Goal: Task Accomplishment & Management: Manage account settings

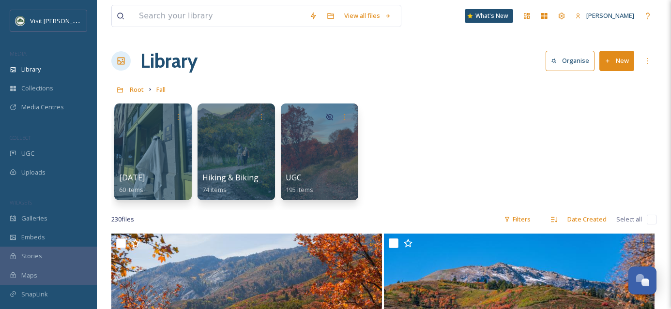
scroll to position [314, 0]
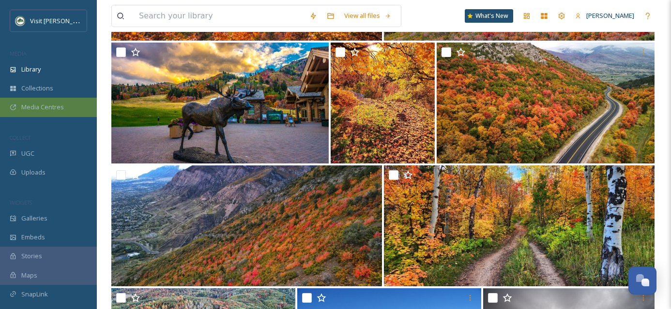
click at [57, 103] on span "Media Centres" at bounding box center [42, 107] width 43 height 9
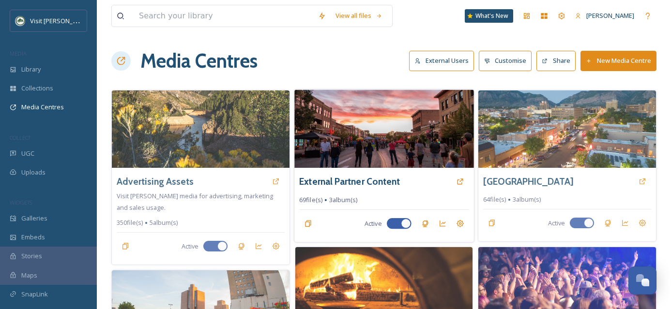
click at [363, 145] on img at bounding box center [383, 129] width 179 height 78
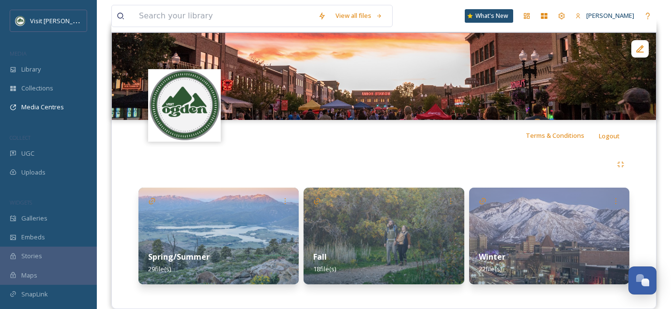
scroll to position [110, 0]
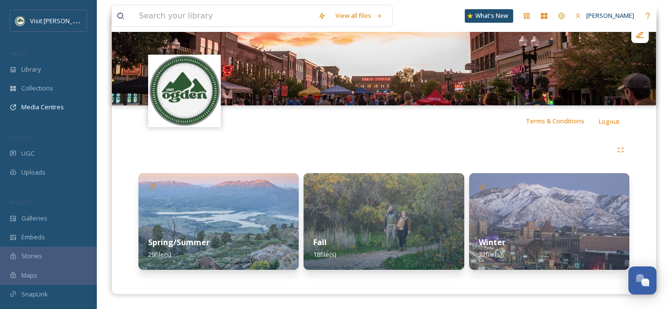
click at [368, 199] on img at bounding box center [383, 221] width 160 height 97
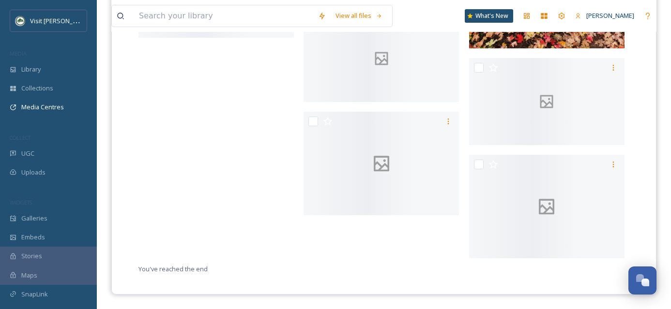
scroll to position [839, 0]
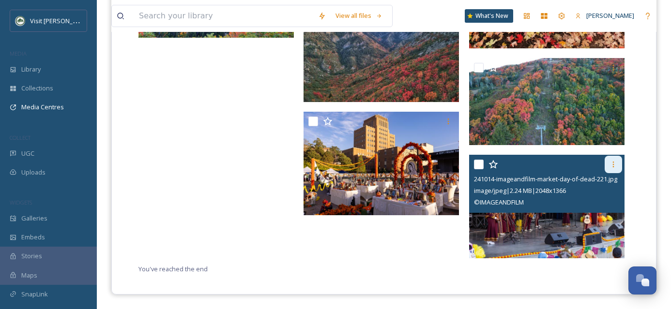
click at [613, 167] on icon at bounding box center [613, 165] width 8 height 8
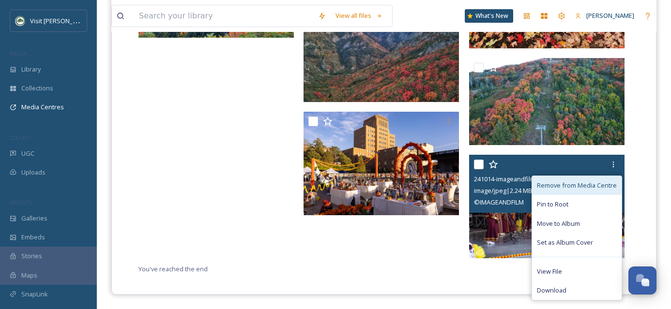
click at [587, 192] on div "Remove from Media Centre" at bounding box center [577, 185] width 90 height 19
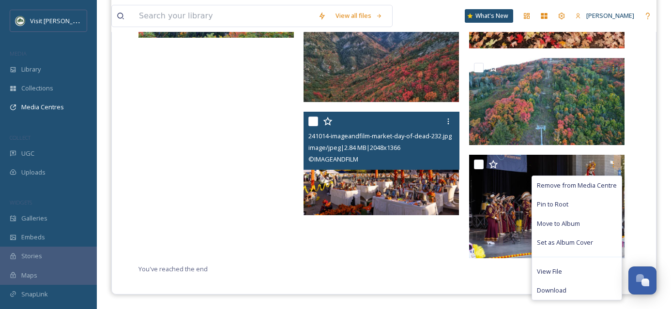
scroll to position [796, 0]
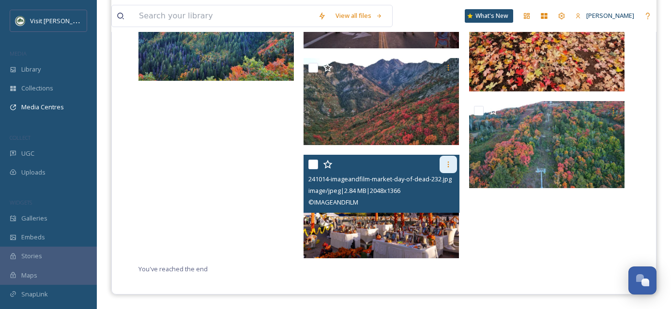
click at [446, 166] on icon at bounding box center [448, 165] width 8 height 8
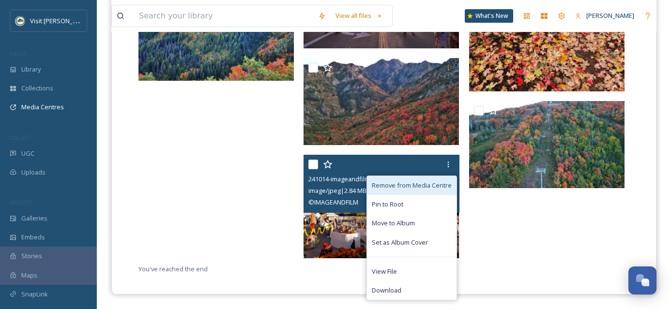
click at [435, 189] on span "Remove from Media Centre" at bounding box center [412, 185] width 80 height 9
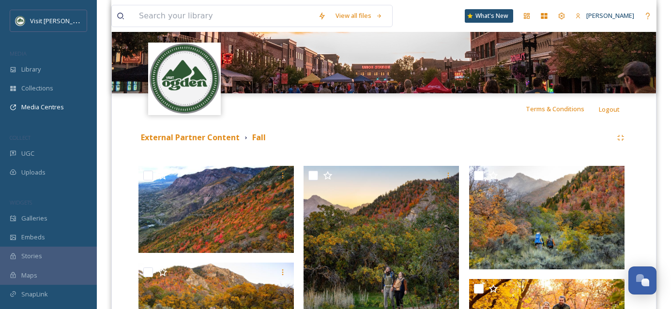
scroll to position [123, 0]
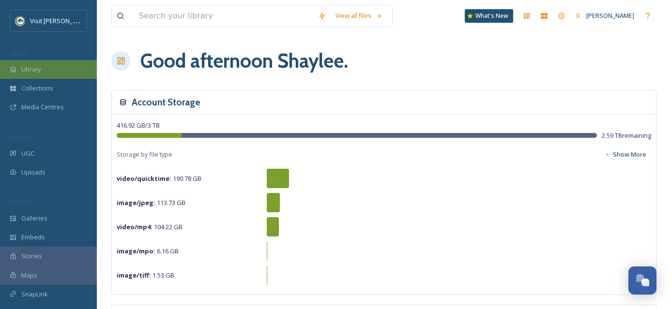
click at [38, 73] on span "Library" at bounding box center [30, 69] width 19 height 9
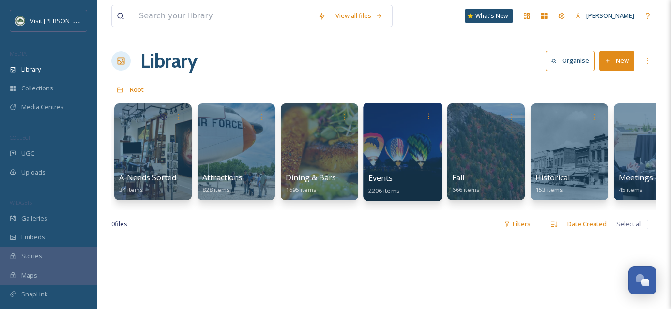
click at [400, 159] on div at bounding box center [402, 152] width 79 height 99
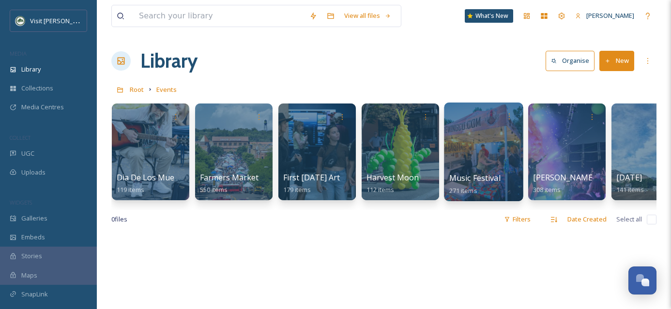
scroll to position [0, 336]
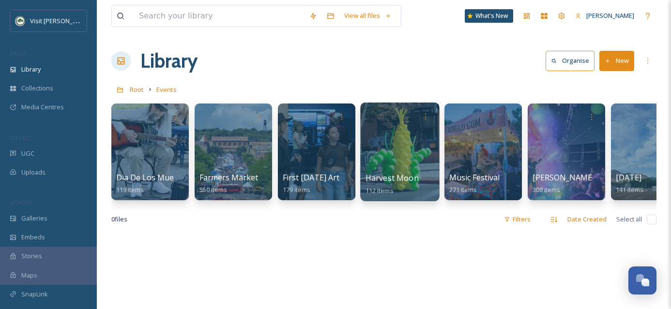
click at [402, 157] on div at bounding box center [399, 152] width 79 height 99
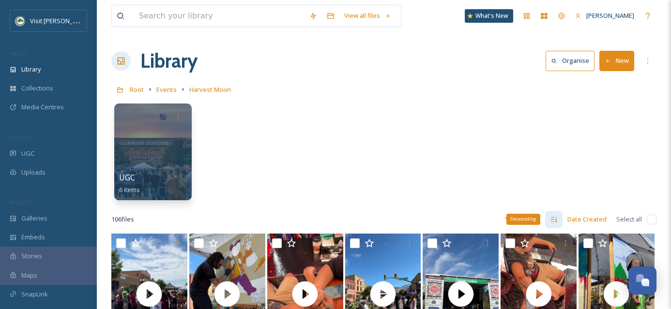
click at [549, 220] on div "Descending" at bounding box center [553, 219] width 17 height 17
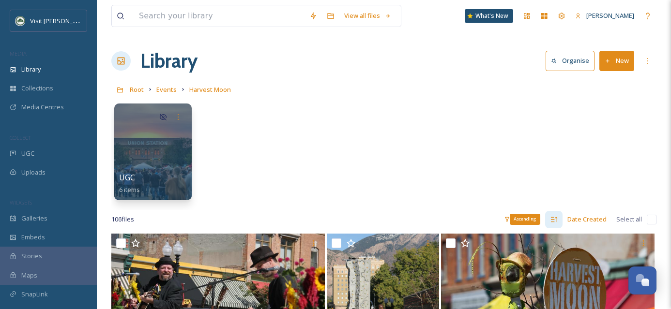
click at [557, 219] on icon at bounding box center [554, 220] width 8 height 8
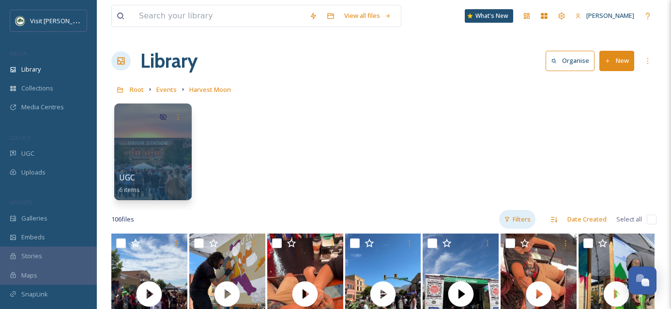
click at [528, 224] on div "Filters" at bounding box center [517, 219] width 36 height 19
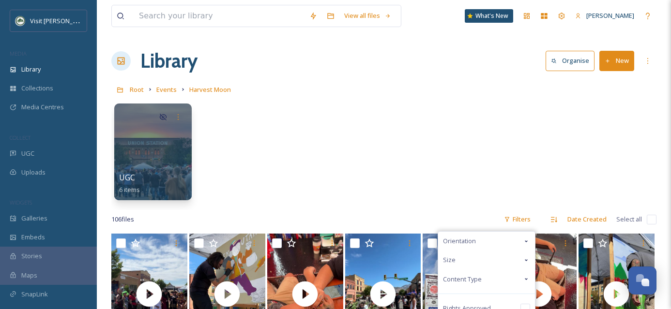
click at [507, 278] on div "Content Type" at bounding box center [486, 279] width 97 height 19
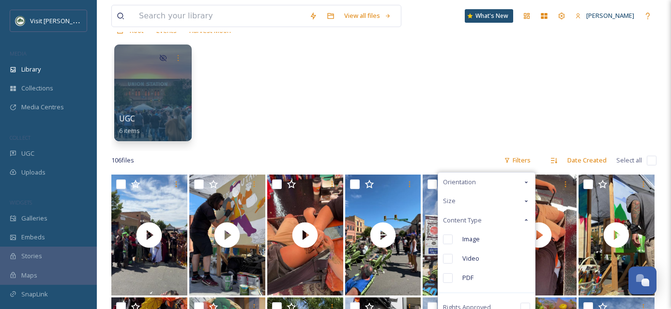
scroll to position [68, 0]
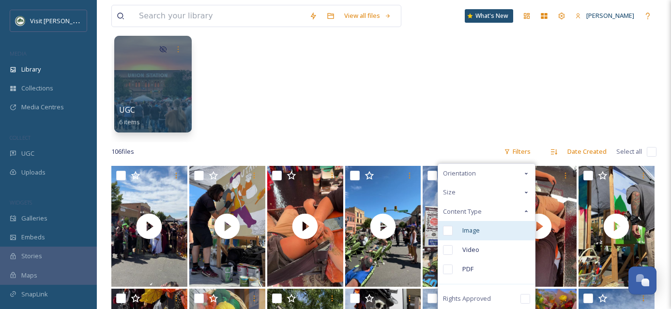
click at [448, 233] on input "checkbox" at bounding box center [448, 231] width 10 height 10
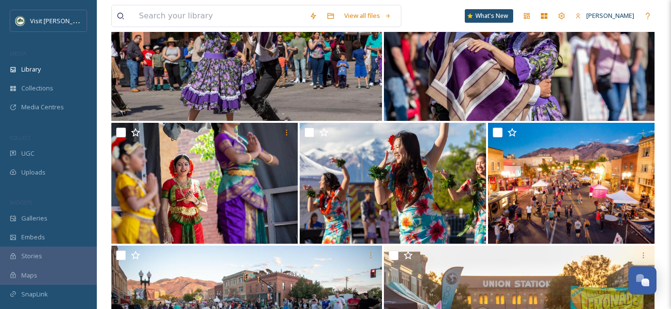
scroll to position [480, 0]
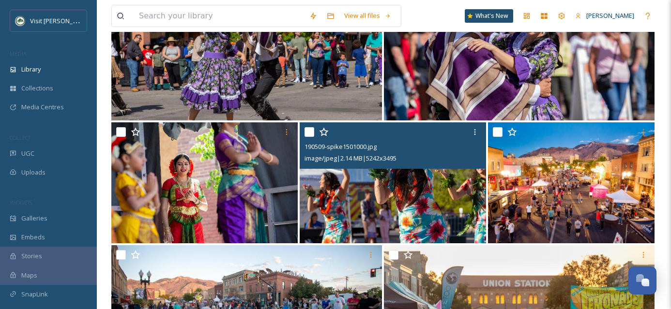
click at [309, 133] on input "checkbox" at bounding box center [309, 132] width 10 height 10
checkbox input "true"
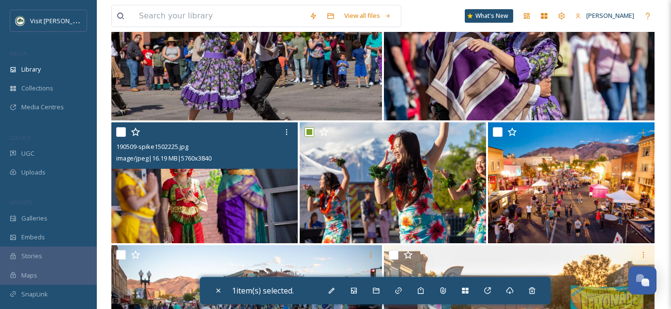
click at [121, 134] on input "checkbox" at bounding box center [121, 132] width 10 height 10
checkbox input "true"
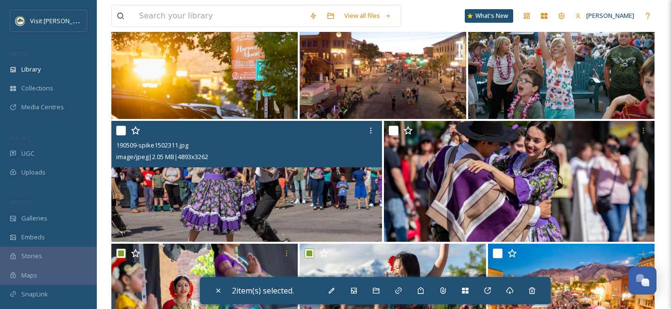
scroll to position [337, 0]
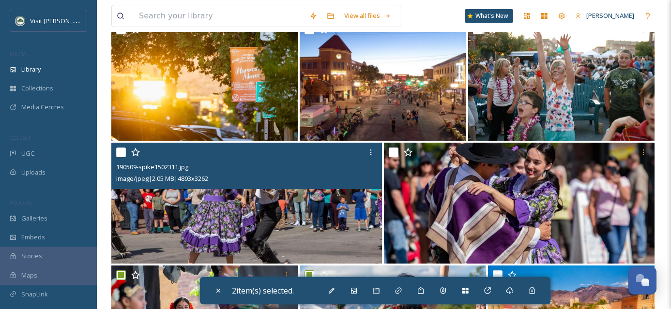
click at [122, 150] on input "checkbox" at bounding box center [121, 153] width 10 height 10
checkbox input "true"
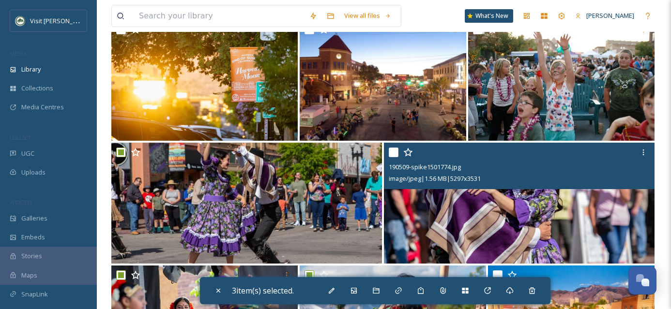
click at [390, 150] on input "checkbox" at bounding box center [393, 153] width 10 height 10
checkbox input "true"
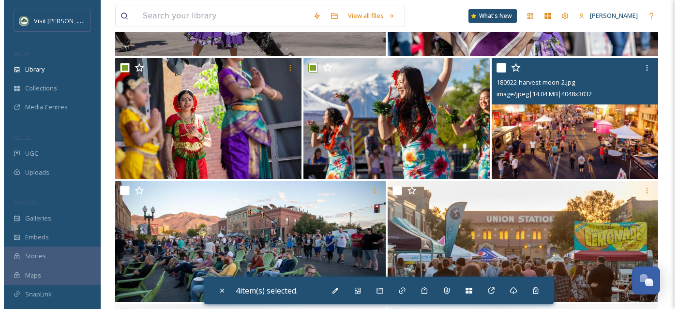
scroll to position [551, 0]
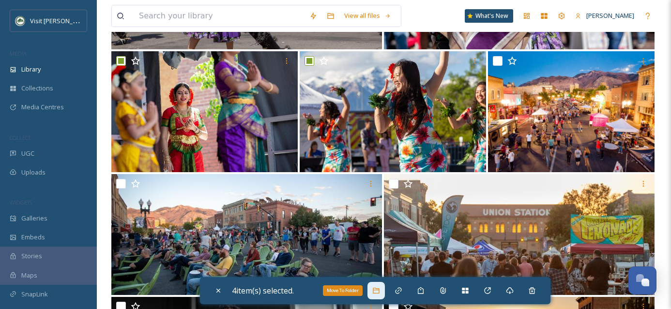
click at [380, 294] on icon at bounding box center [376, 291] width 8 height 8
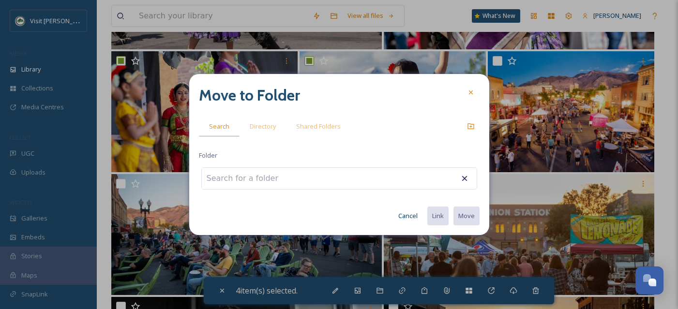
click at [264, 122] on span "Directory" at bounding box center [263, 126] width 26 height 9
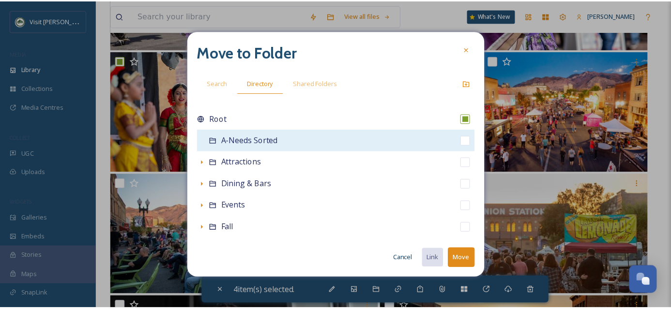
scroll to position [214, 0]
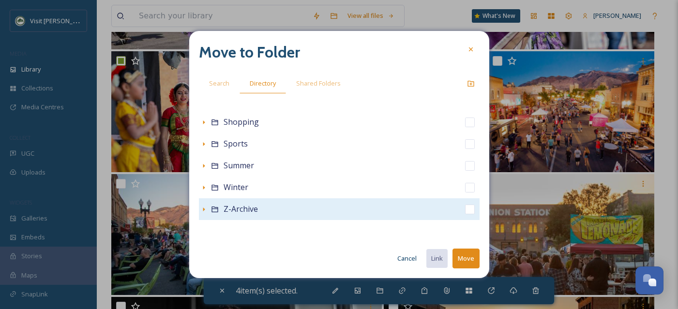
click at [465, 209] on input "checkbox" at bounding box center [470, 210] width 10 height 10
checkbox input "true"
checkbox input "false"
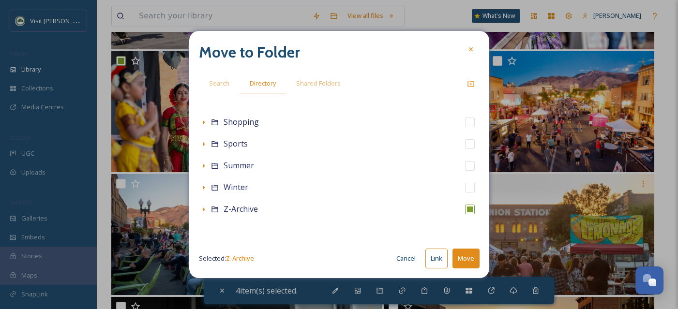
click at [473, 249] on button "Move" at bounding box center [465, 259] width 27 height 20
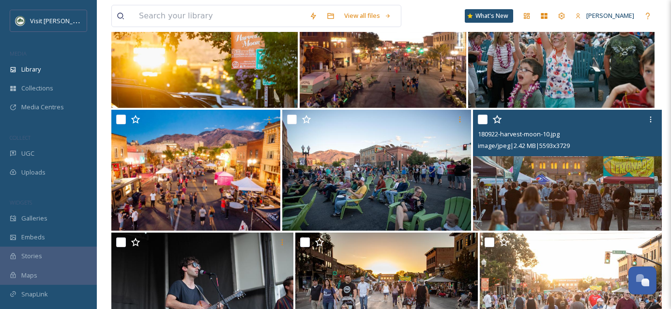
scroll to position [370, 0]
click at [482, 121] on input "checkbox" at bounding box center [483, 119] width 10 height 10
checkbox input "true"
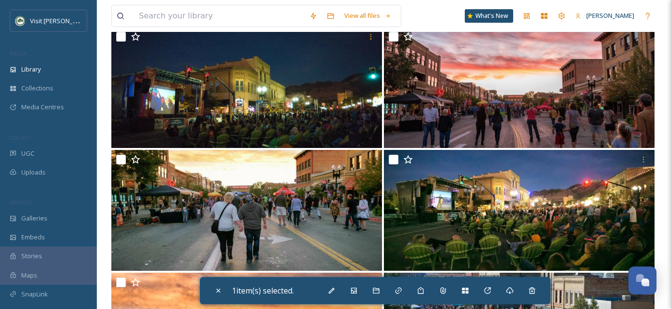
scroll to position [3551, 0]
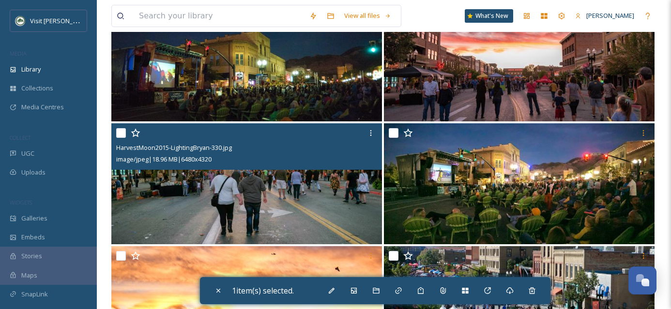
click at [119, 131] on input "checkbox" at bounding box center [121, 133] width 10 height 10
checkbox input "true"
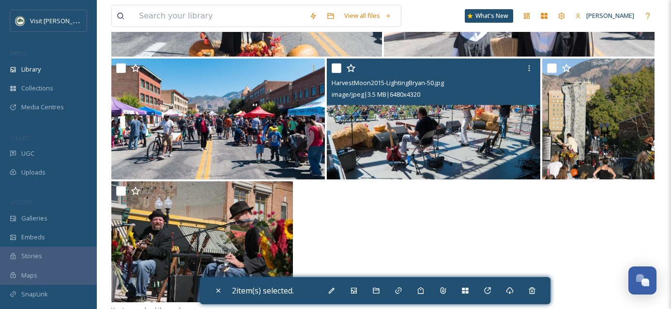
scroll to position [4114, 0]
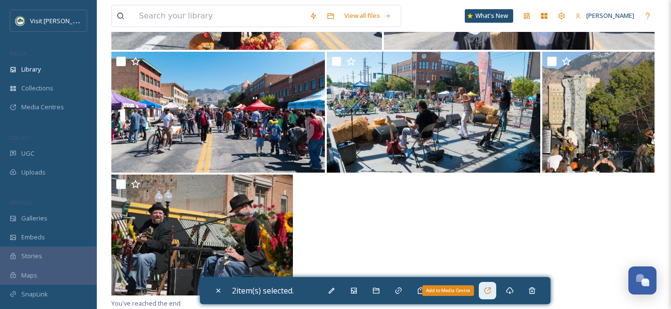
click at [494, 294] on div "Add to Media Centre" at bounding box center [486, 290] width 17 height 17
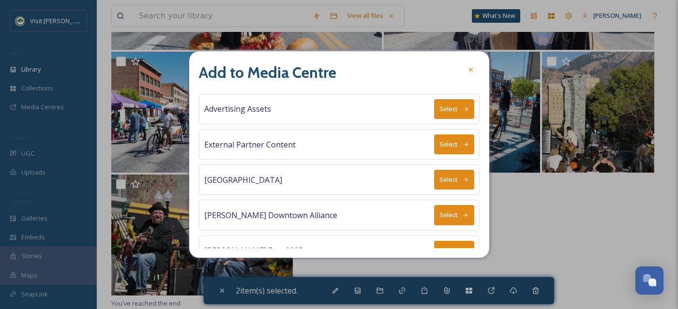
click at [463, 145] on icon at bounding box center [466, 144] width 6 height 6
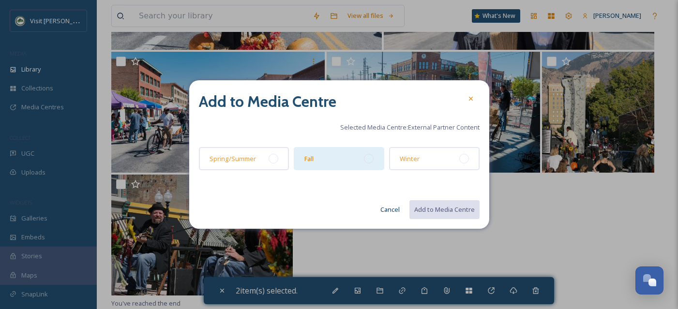
click at [370, 158] on div at bounding box center [369, 159] width 10 height 10
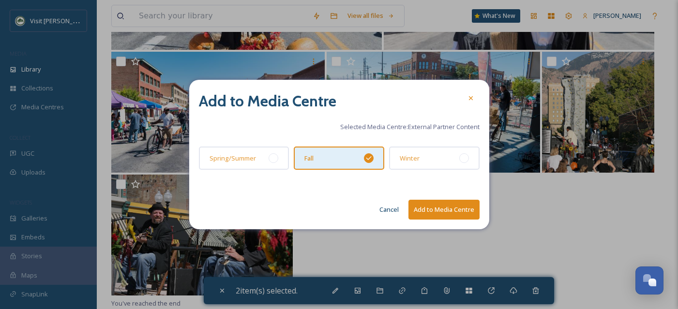
click at [441, 219] on div "Add to Media Centre Selected Media Centre: External Partner Content Spring/Summ…" at bounding box center [339, 154] width 300 height 149
click at [441, 213] on button "Add to Media Centre" at bounding box center [443, 210] width 71 height 20
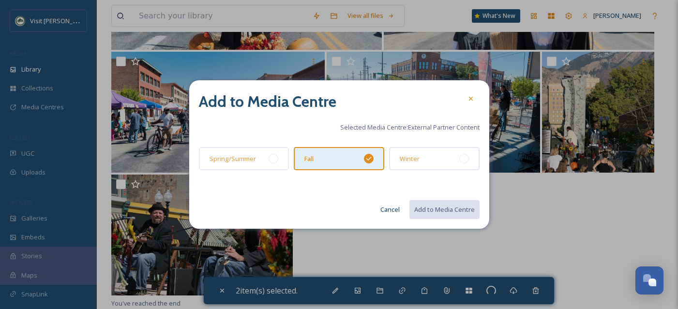
checkbox input "false"
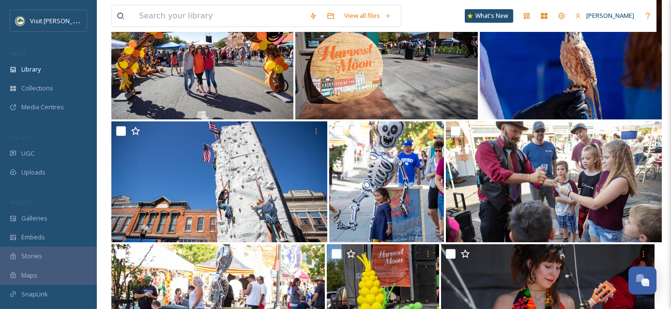
scroll to position [0, 0]
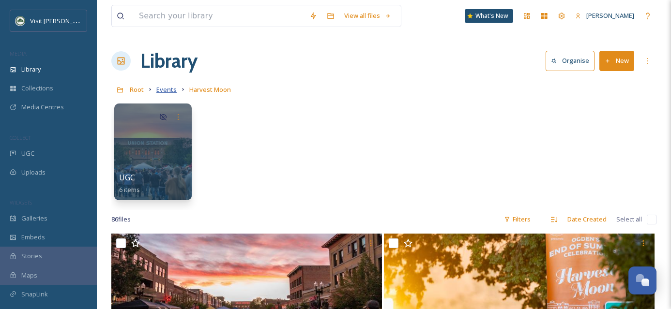
click at [164, 90] on span "Events" at bounding box center [166, 89] width 20 height 9
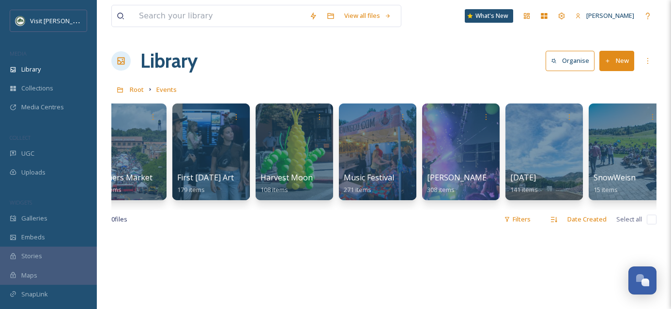
scroll to position [0, 439]
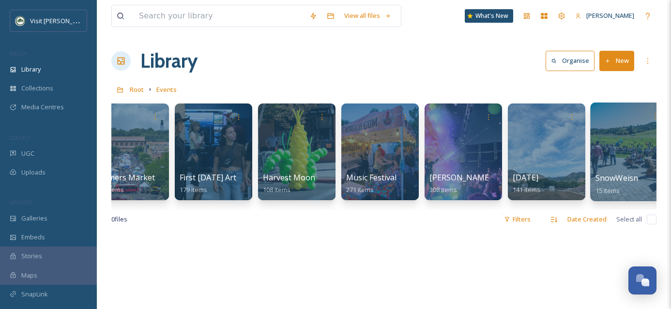
click at [599, 164] on div at bounding box center [629, 152] width 79 height 99
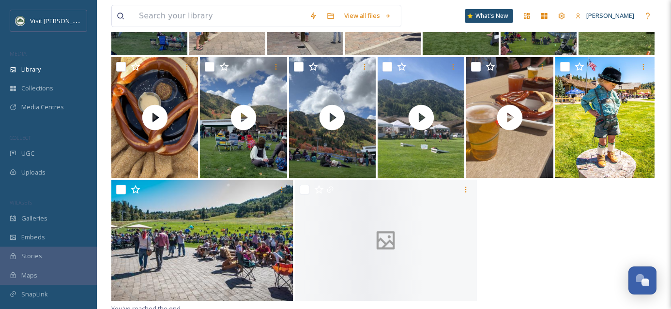
scroll to position [203, 0]
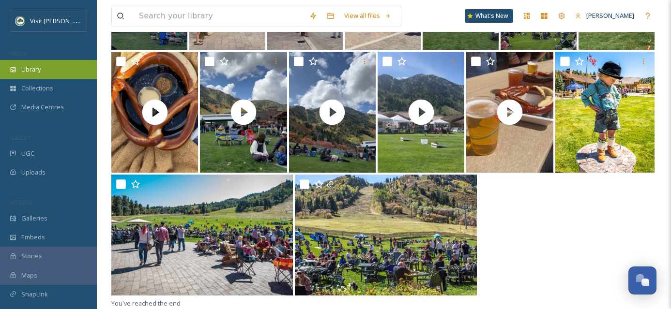
click at [57, 75] on div "Library" at bounding box center [48, 69] width 97 height 19
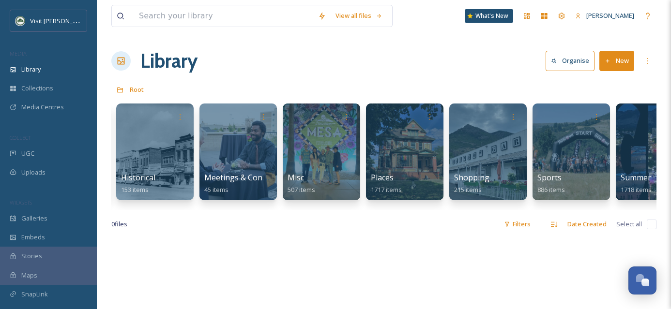
scroll to position [0, 620]
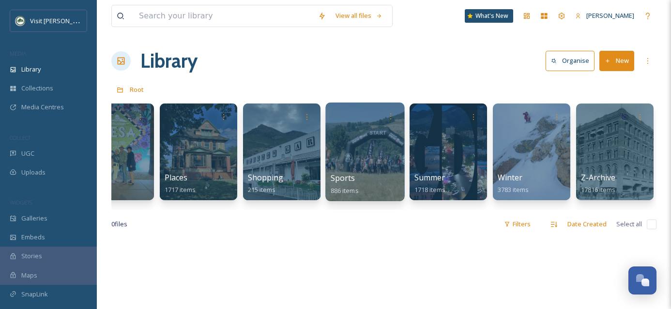
click at [343, 169] on div at bounding box center [364, 152] width 79 height 99
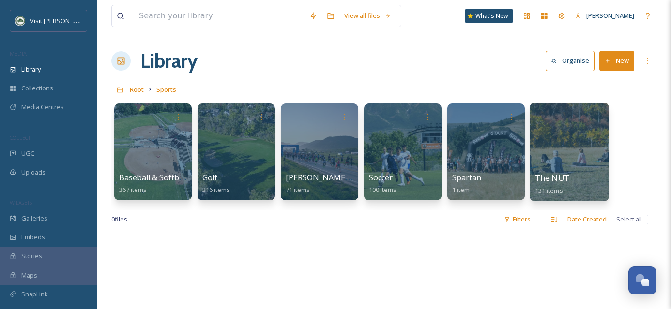
click at [587, 159] on div at bounding box center [568, 152] width 79 height 99
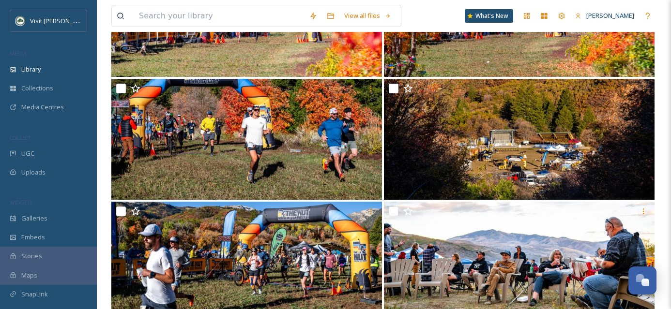
scroll to position [423, 0]
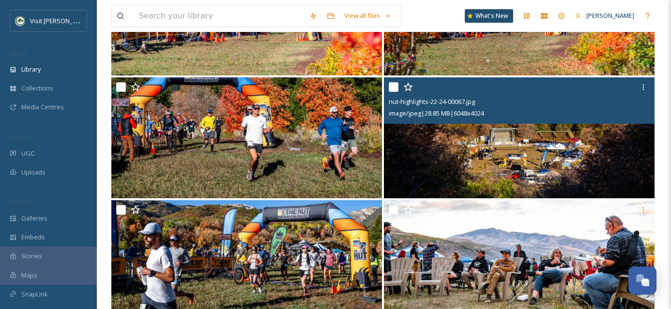
click at [576, 145] on img at bounding box center [519, 137] width 270 height 121
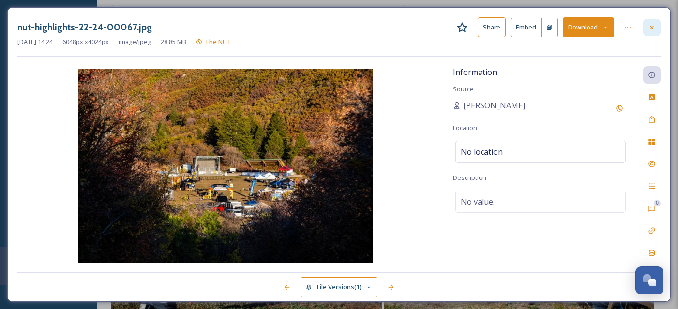
click at [658, 30] on div at bounding box center [651, 27] width 17 height 17
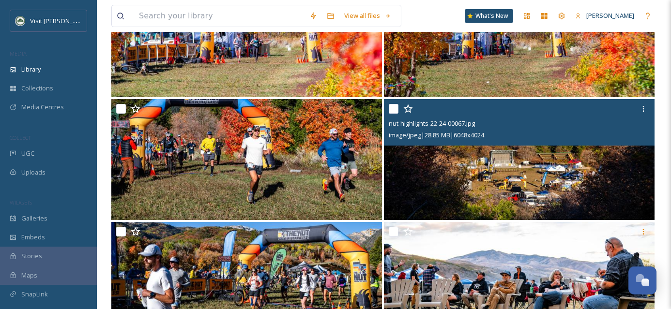
scroll to position [401, 0]
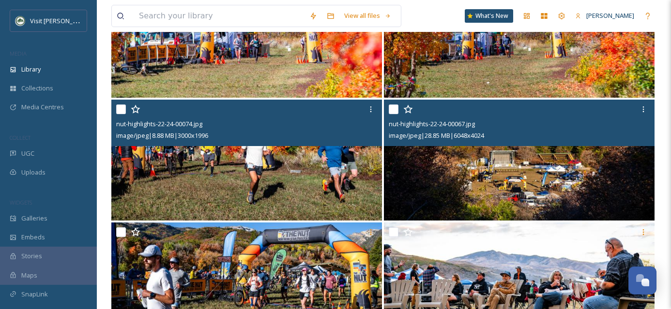
click at [121, 108] on input "checkbox" at bounding box center [121, 110] width 10 height 10
checkbox input "true"
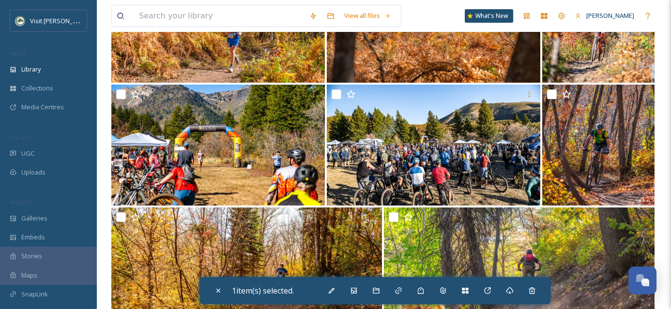
scroll to position [2158, 0]
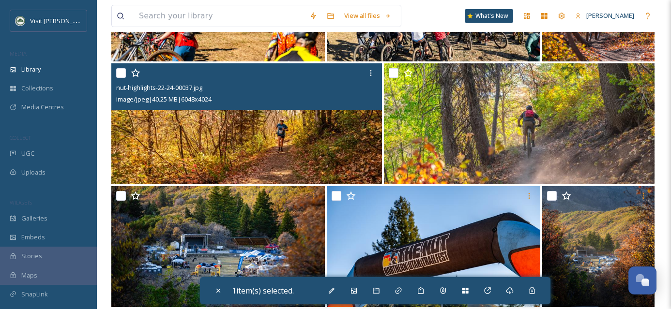
click at [120, 70] on input "checkbox" at bounding box center [121, 73] width 10 height 10
checkbox input "true"
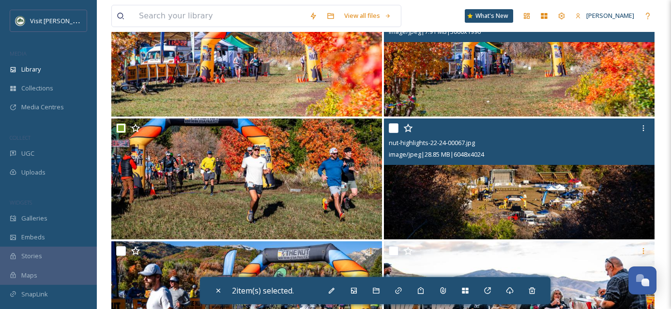
scroll to position [383, 0]
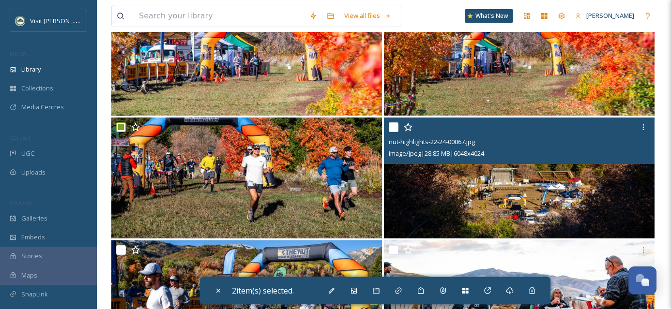
click at [394, 125] on input "checkbox" at bounding box center [393, 127] width 10 height 10
checkbox input "true"
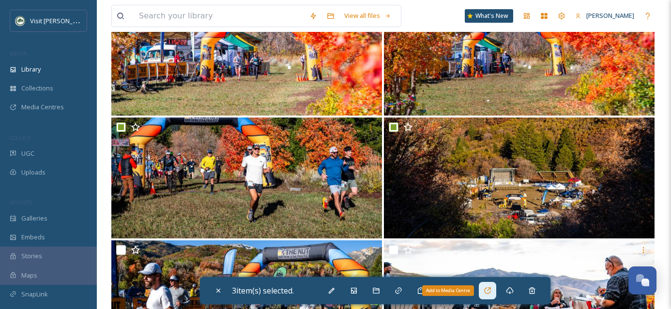
click at [491, 290] on icon at bounding box center [487, 291] width 8 height 8
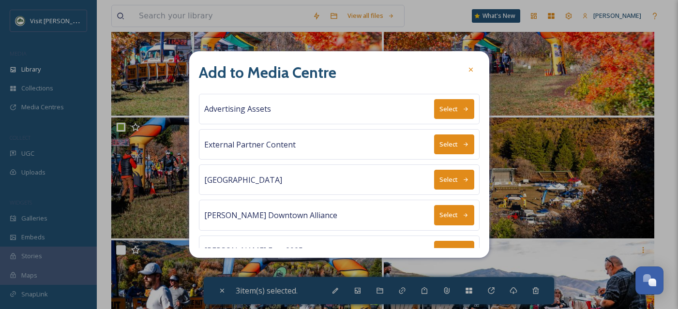
click at [463, 147] on icon at bounding box center [466, 144] width 6 height 6
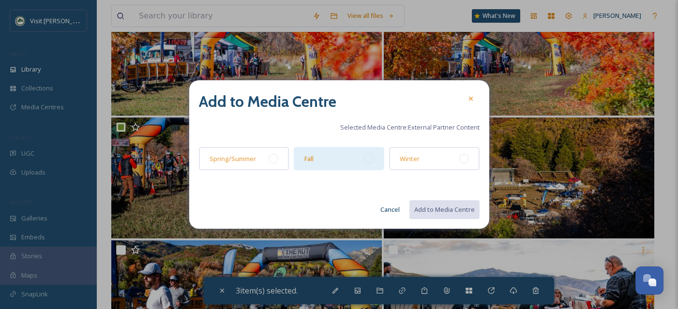
click at [367, 158] on div at bounding box center [369, 159] width 10 height 10
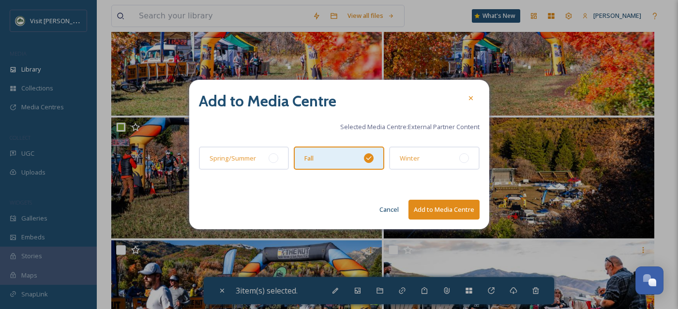
click at [451, 214] on button "Add to Media Centre" at bounding box center [443, 210] width 71 height 20
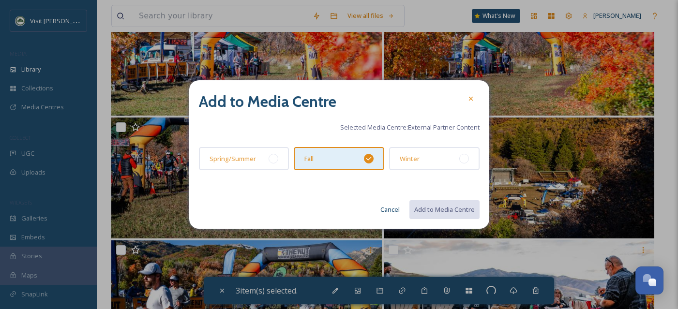
checkbox input "false"
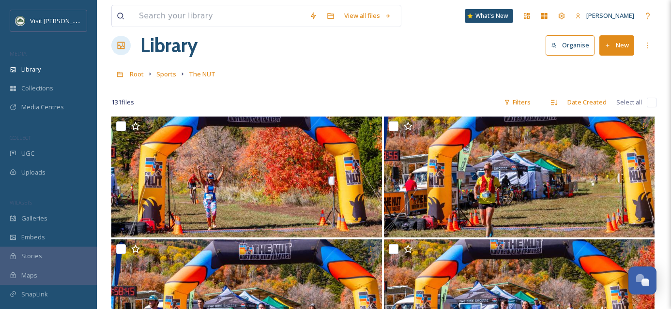
scroll to position [0, 0]
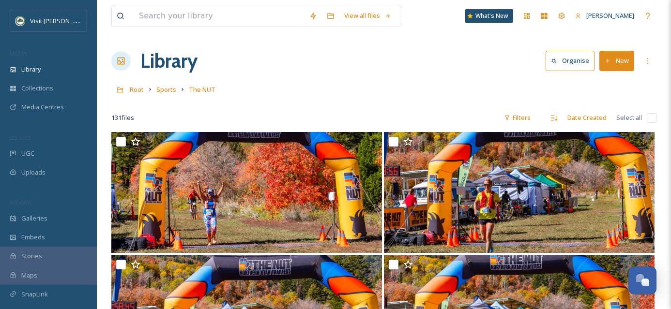
drag, startPoint x: 52, startPoint y: 70, endPoint x: 167, endPoint y: 8, distance: 131.4
click at [137, 90] on span "Root" at bounding box center [137, 89] width 14 height 9
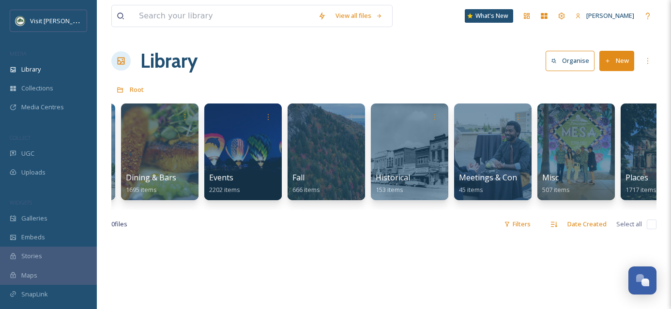
scroll to position [0, 164]
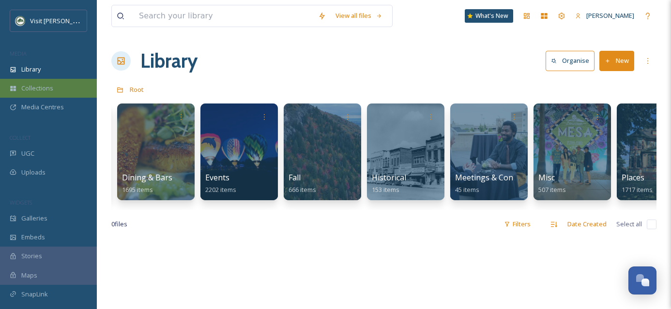
click at [29, 90] on span "Collections" at bounding box center [37, 88] width 32 height 9
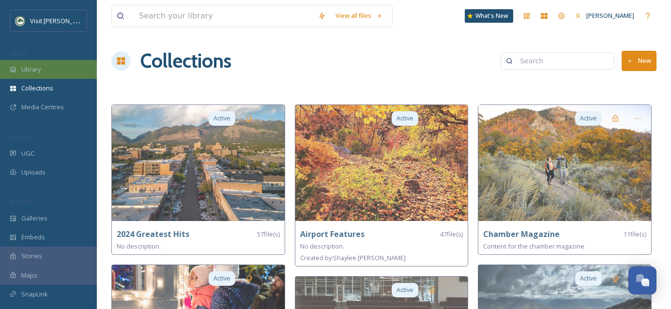
click at [32, 73] on span "Library" at bounding box center [30, 69] width 19 height 9
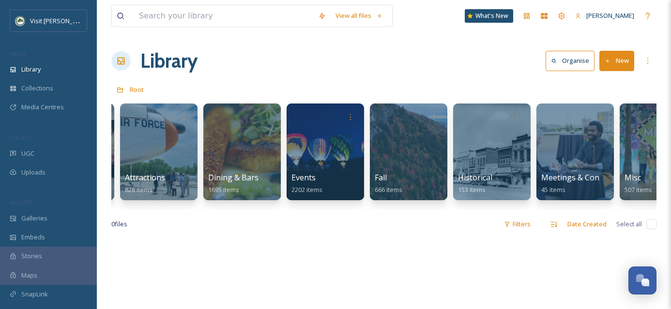
scroll to position [0, 79]
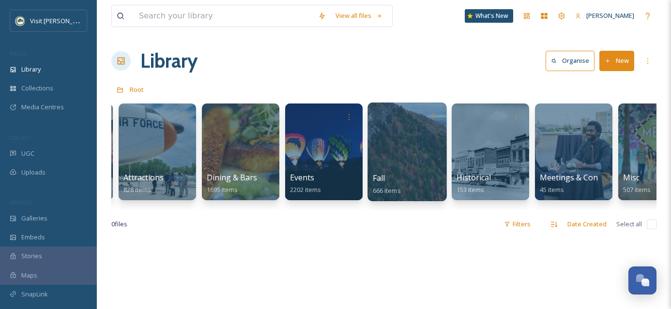
click at [399, 160] on div at bounding box center [406, 152] width 79 height 99
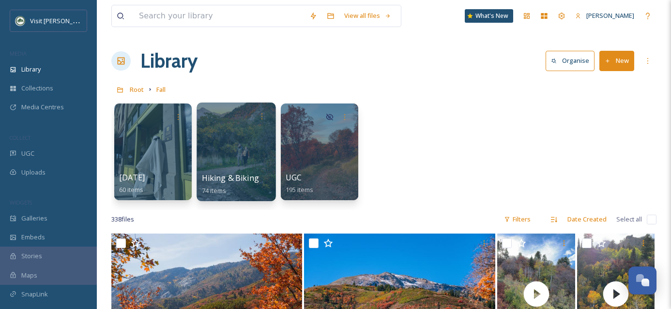
click at [232, 152] on div at bounding box center [235, 152] width 79 height 99
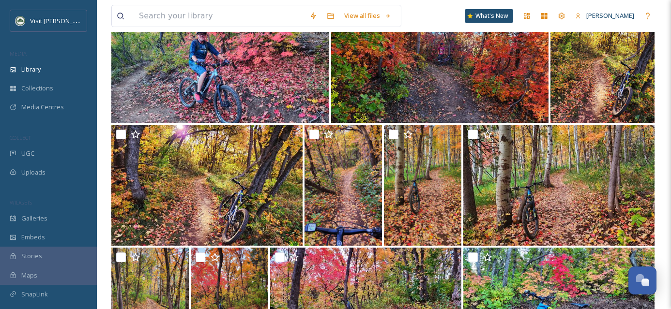
scroll to position [2957, 0]
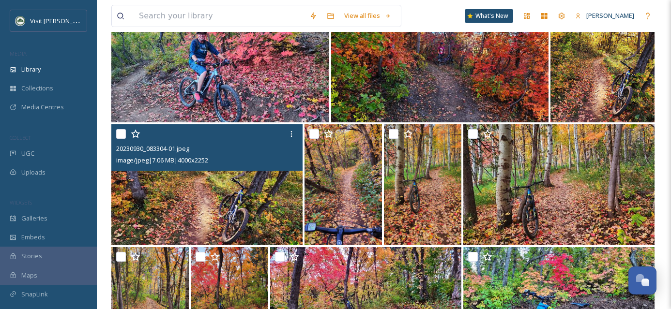
click at [118, 134] on input "checkbox" at bounding box center [121, 134] width 10 height 10
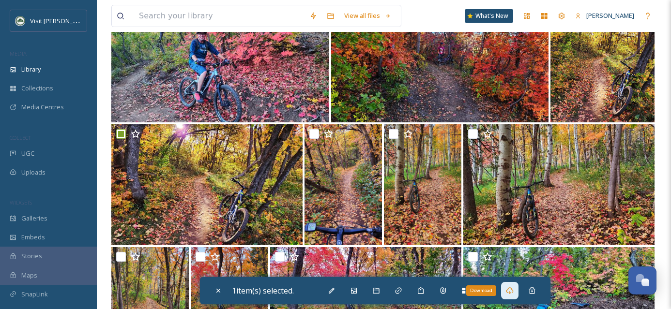
click at [513, 289] on icon at bounding box center [509, 290] width 7 height 7
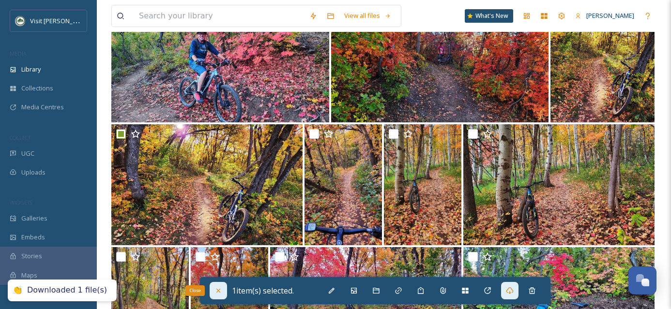
click at [218, 289] on icon at bounding box center [218, 291] width 8 height 8
checkbox input "false"
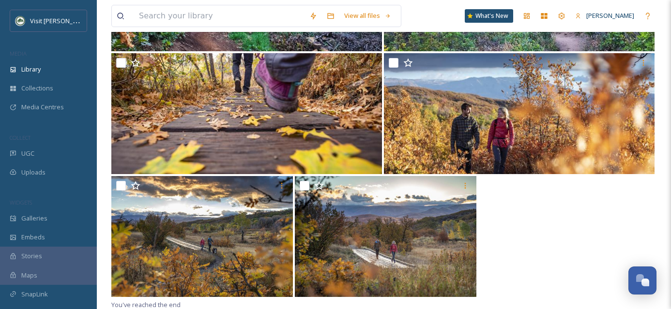
scroll to position [3398, 0]
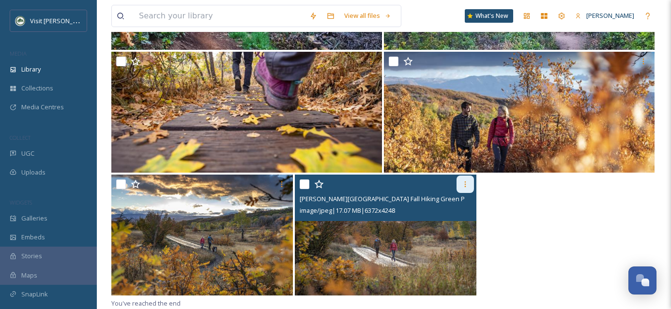
click at [461, 186] on icon at bounding box center [465, 184] width 8 height 8
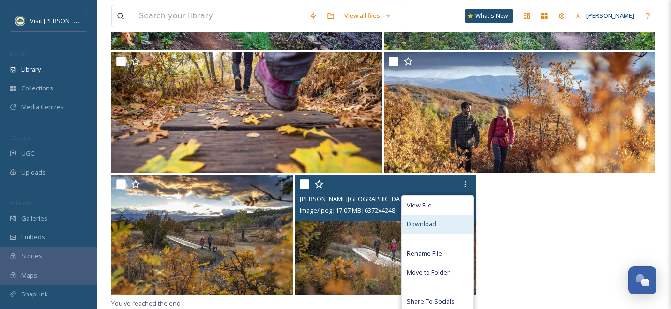
click at [444, 220] on div "Download" at bounding box center [438, 224] width 72 height 19
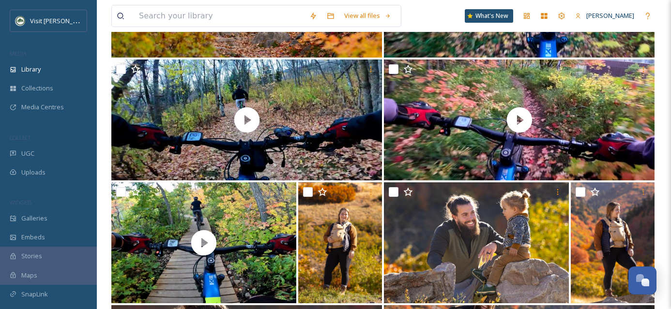
scroll to position [0, 0]
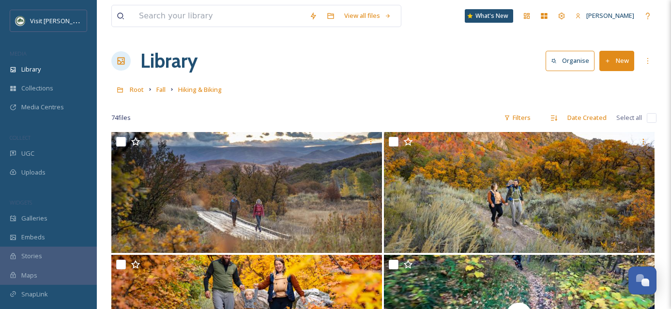
click at [154, 91] on div "Root Fall Hiking & Biking" at bounding box center [383, 89] width 545 height 18
click at [162, 89] on span "Fall" at bounding box center [160, 89] width 9 height 9
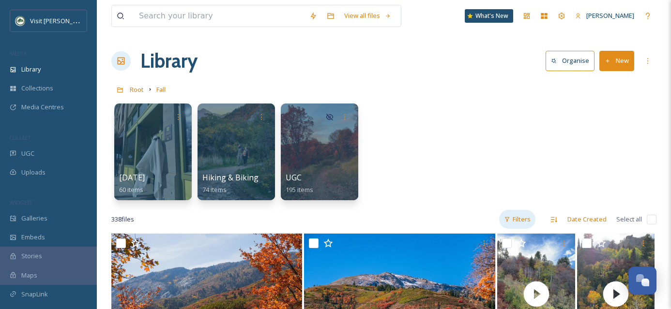
click at [520, 216] on div "Filters" at bounding box center [517, 219] width 36 height 19
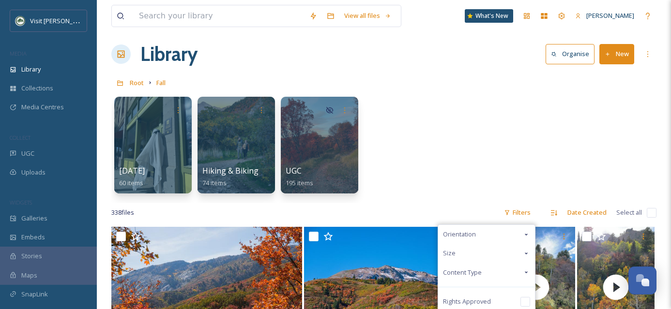
scroll to position [20, 0]
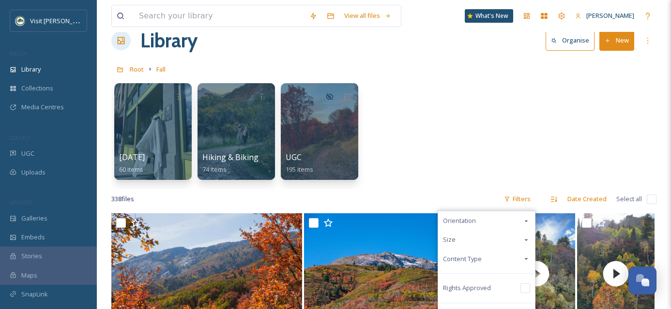
click at [521, 257] on div "Content Type" at bounding box center [486, 259] width 97 height 19
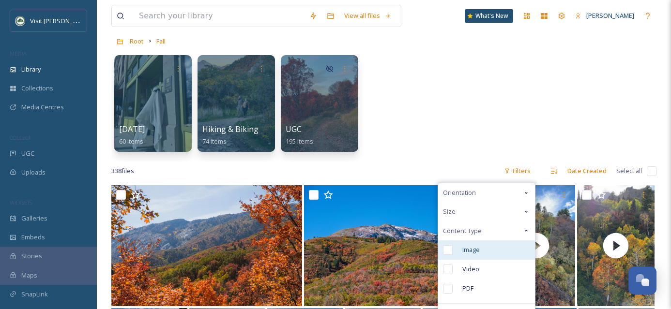
scroll to position [50, 0]
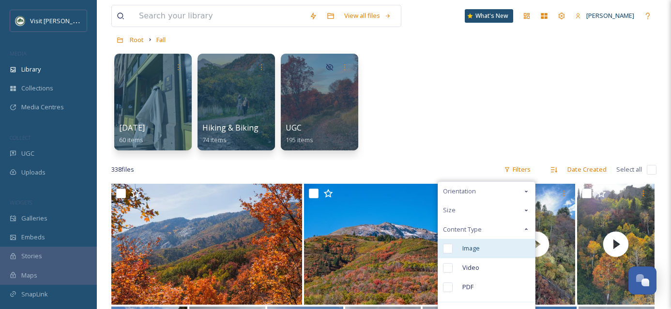
click at [448, 248] on input "checkbox" at bounding box center [448, 249] width 10 height 10
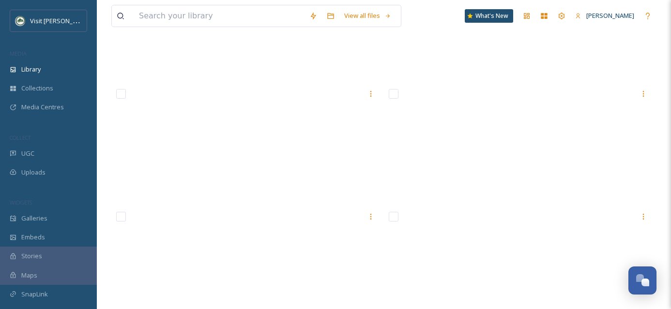
scroll to position [12470, 0]
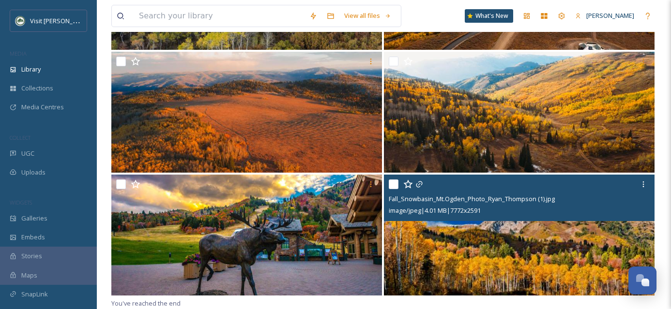
click at [526, 264] on img at bounding box center [519, 235] width 270 height 121
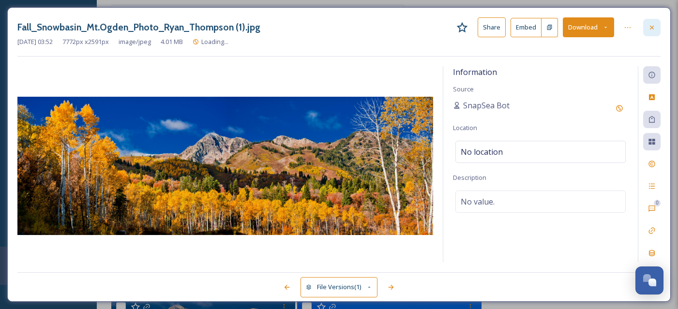
click at [658, 28] on div at bounding box center [651, 27] width 17 height 17
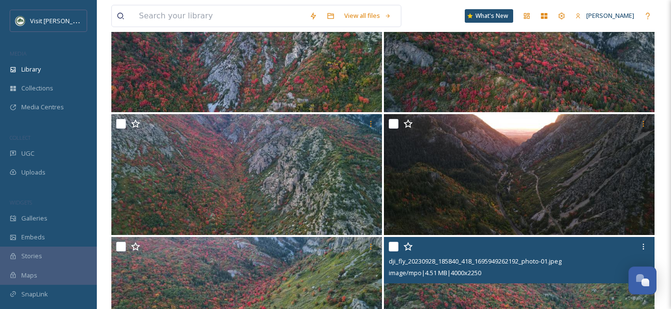
scroll to position [7849, 0]
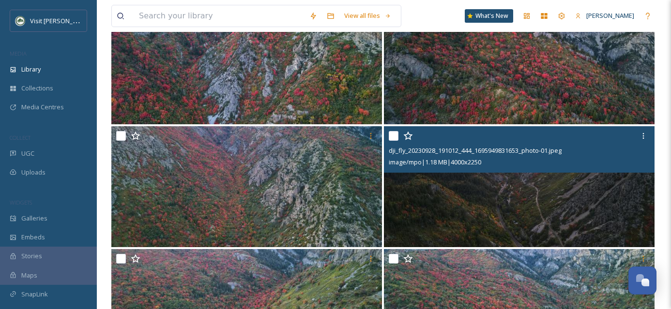
click at [393, 138] on input "checkbox" at bounding box center [393, 136] width 10 height 10
checkbox input "true"
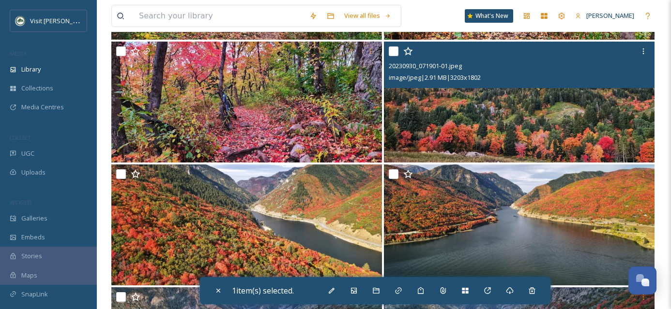
scroll to position [7320, 0]
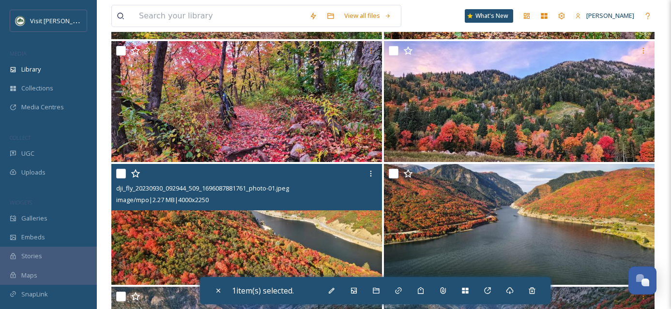
click at [120, 174] on input "checkbox" at bounding box center [121, 174] width 10 height 10
checkbox input "true"
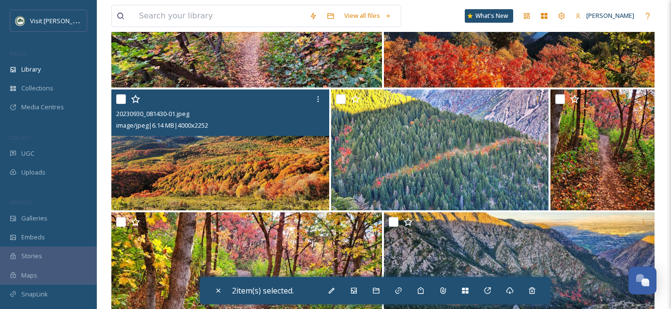
scroll to position [6635, 0]
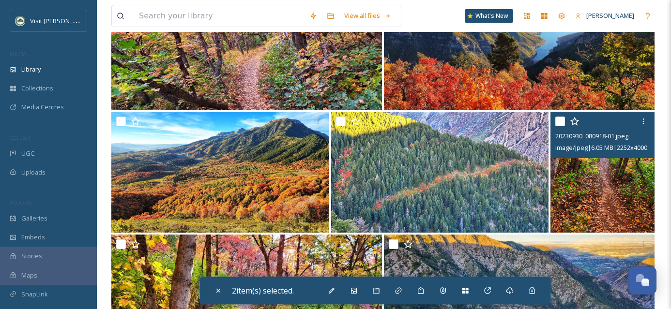
click at [560, 121] on input "checkbox" at bounding box center [560, 122] width 10 height 10
checkbox input "true"
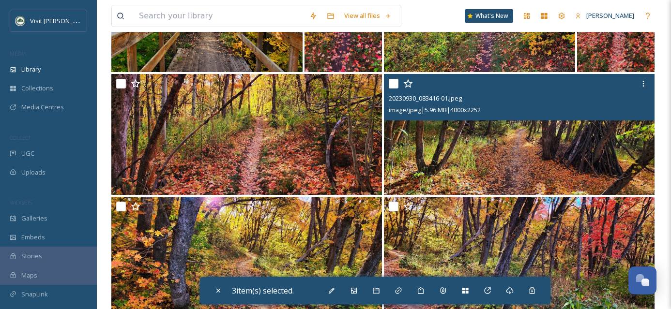
scroll to position [6306, 0]
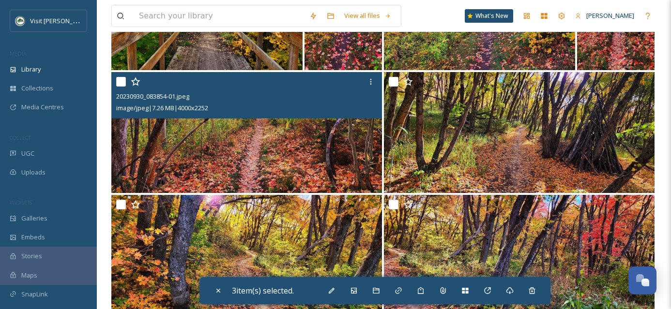
click at [118, 83] on input "checkbox" at bounding box center [121, 82] width 10 height 10
checkbox input "true"
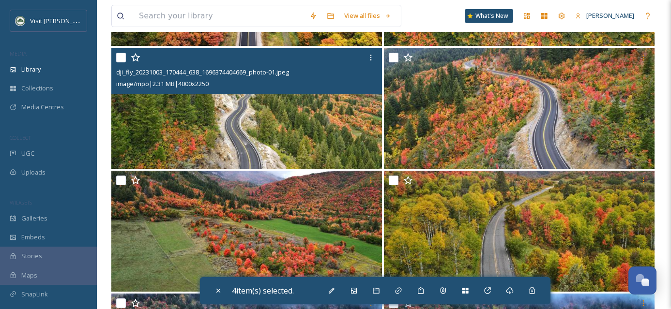
scroll to position [5101, 0]
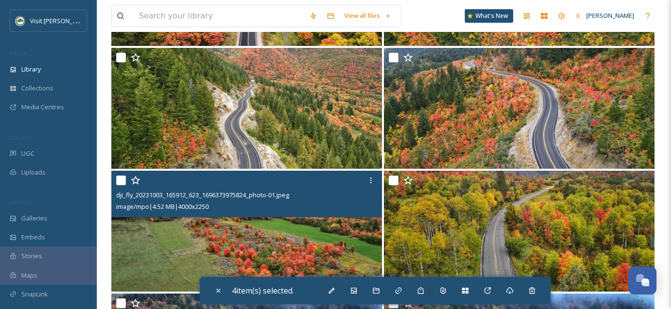
click at [122, 183] on input "checkbox" at bounding box center [121, 181] width 10 height 10
checkbox input "true"
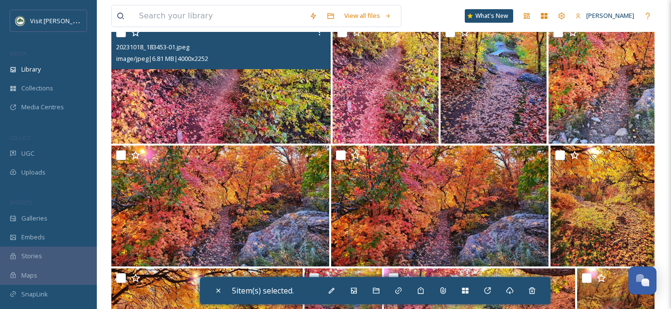
scroll to position [1450, 0]
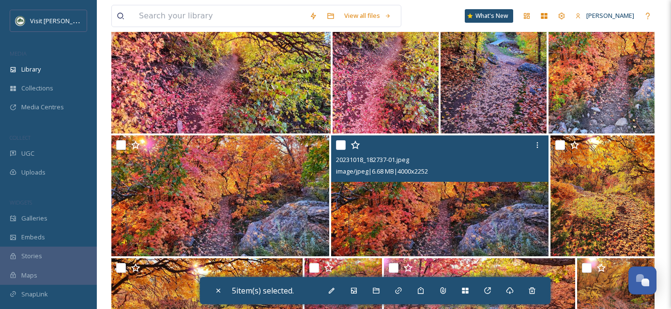
click at [339, 144] on input "checkbox" at bounding box center [341, 145] width 10 height 10
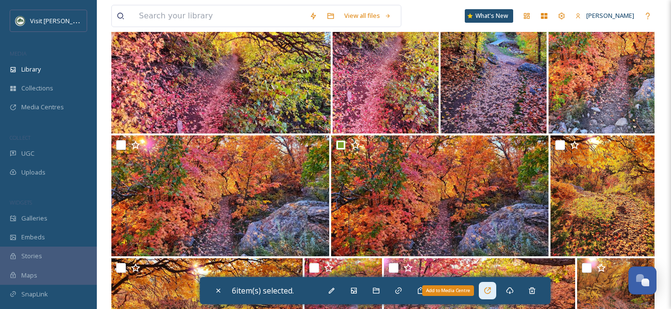
click at [496, 295] on div "Add to Media Centre" at bounding box center [486, 290] width 17 height 17
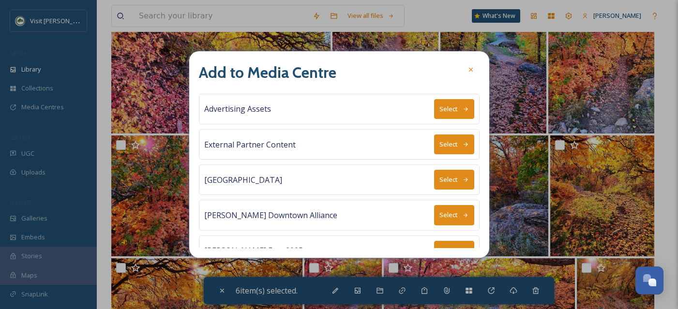
click at [447, 143] on button "Select" at bounding box center [454, 144] width 40 height 20
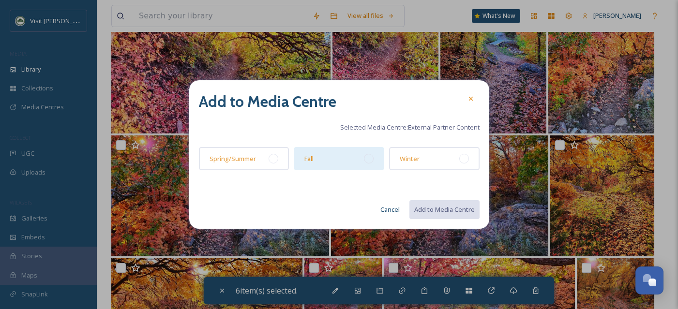
click at [370, 158] on div at bounding box center [369, 159] width 10 height 10
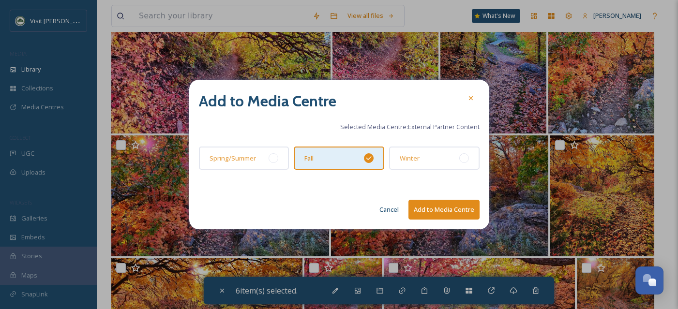
click at [453, 211] on button "Add to Media Centre" at bounding box center [443, 210] width 71 height 20
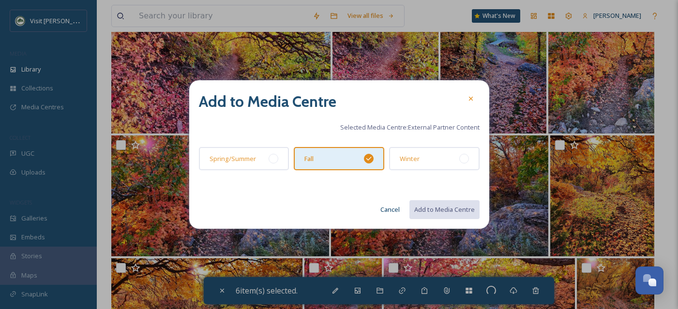
checkbox input "false"
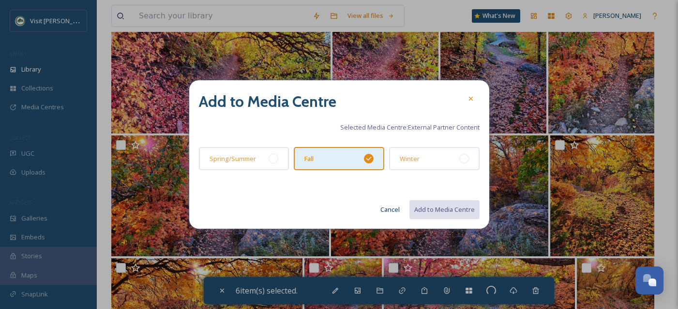
checkbox input "false"
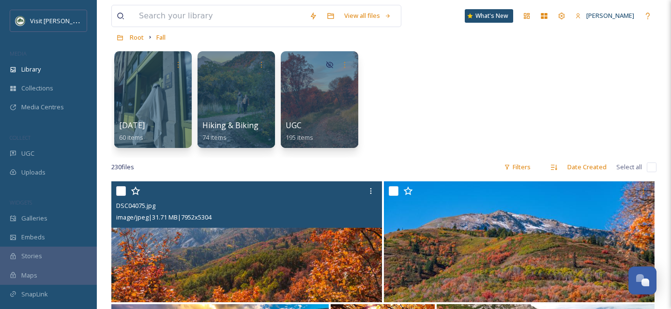
scroll to position [0, 0]
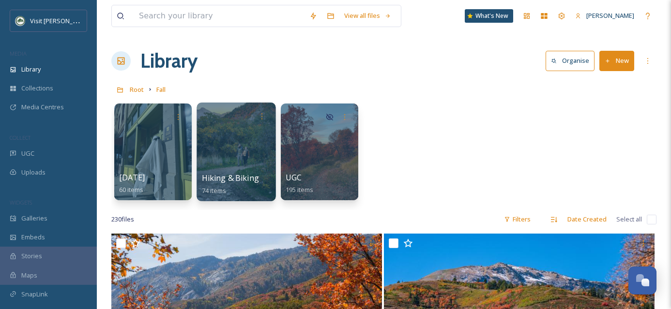
click at [241, 160] on div at bounding box center [235, 152] width 79 height 99
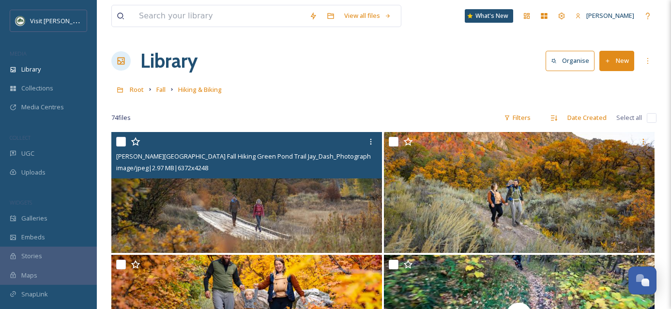
click at [120, 141] on input "checkbox" at bounding box center [121, 142] width 10 height 10
checkbox input "true"
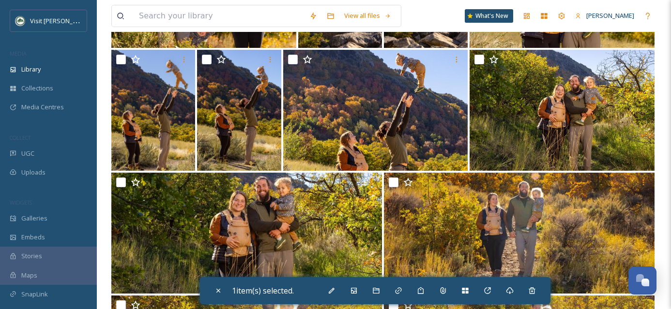
scroll to position [940, 0]
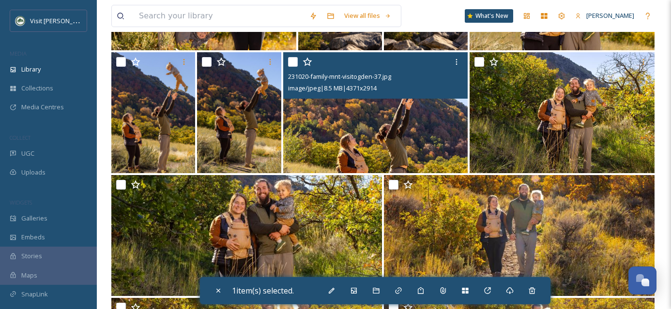
click at [289, 64] on input "checkbox" at bounding box center [293, 62] width 10 height 10
checkbox input "true"
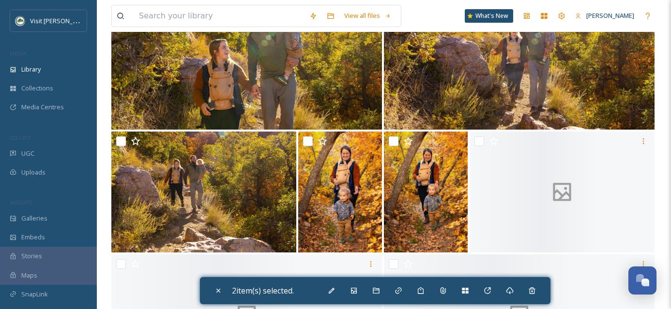
scroll to position [1263, 0]
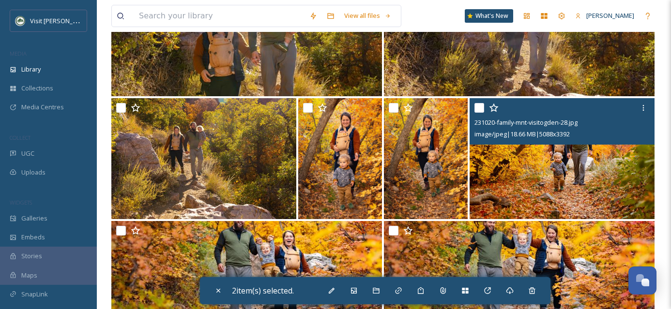
click at [486, 108] on div at bounding box center [563, 107] width 178 height 17
click at [481, 108] on input "checkbox" at bounding box center [479, 108] width 10 height 10
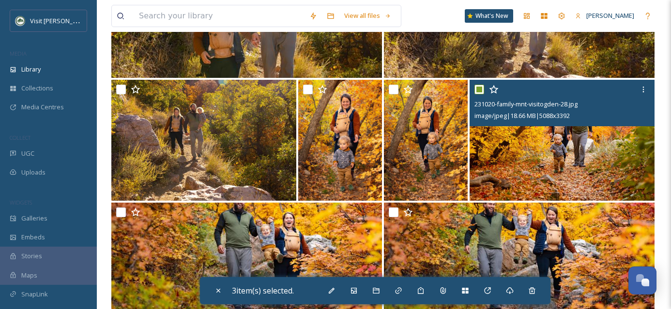
click at [481, 92] on input "checkbox" at bounding box center [479, 90] width 10 height 10
checkbox input "false"
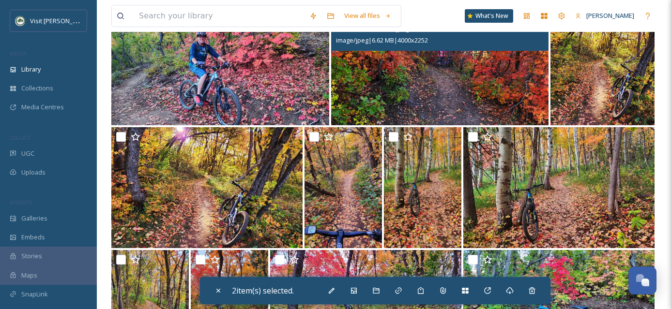
scroll to position [2954, 0]
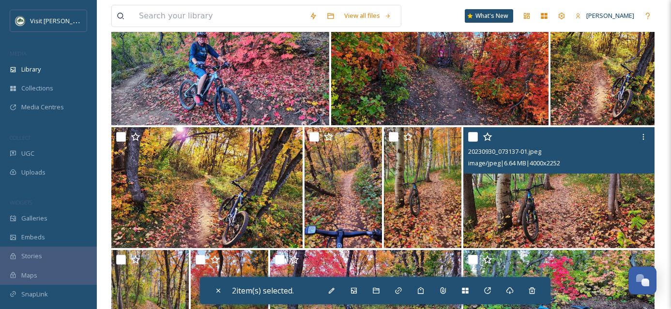
click at [473, 137] on input "checkbox" at bounding box center [473, 137] width 10 height 10
checkbox input "true"
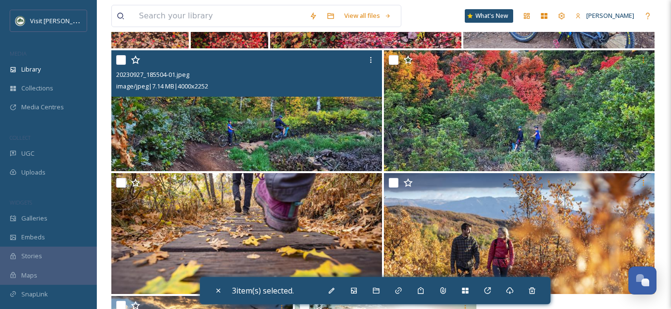
scroll to position [3276, 0]
click at [123, 59] on input "checkbox" at bounding box center [121, 61] width 10 height 10
checkbox input "true"
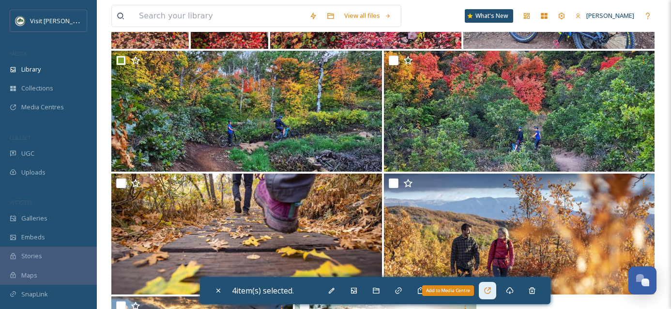
click at [485, 288] on div "Add to Media Centre" at bounding box center [486, 290] width 17 height 17
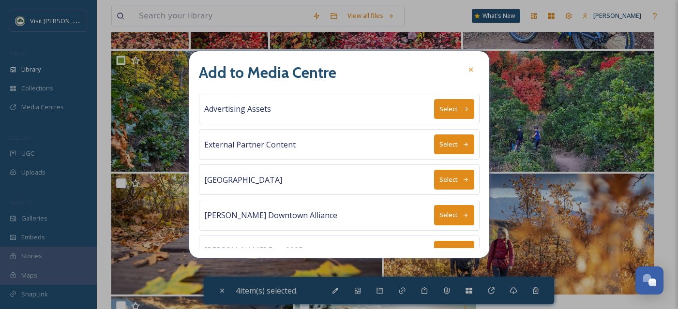
click at [463, 142] on icon at bounding box center [465, 144] width 4 height 4
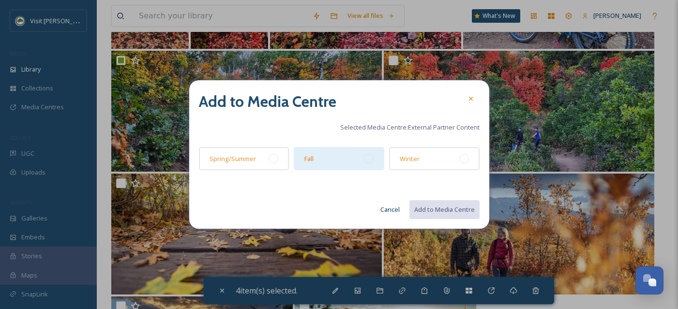
click at [372, 156] on div at bounding box center [369, 159] width 10 height 10
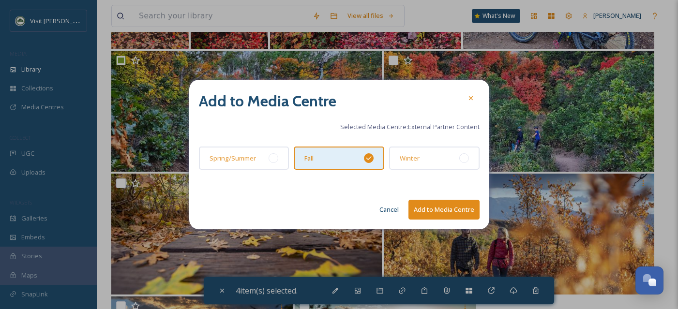
click at [450, 213] on button "Add to Media Centre" at bounding box center [443, 210] width 71 height 20
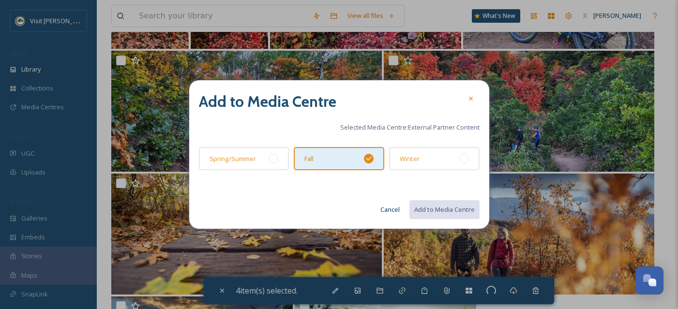
checkbox input "false"
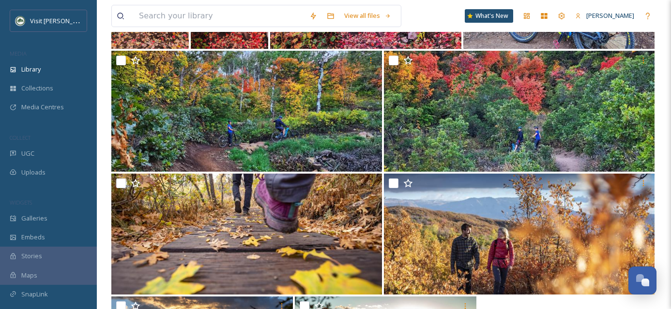
click at [36, 71] on span "Library" at bounding box center [30, 69] width 19 height 9
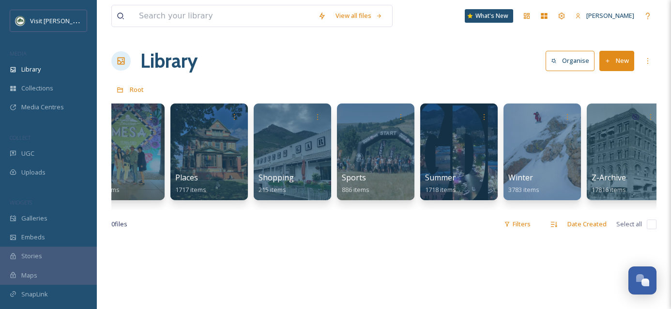
scroll to position [0, 620]
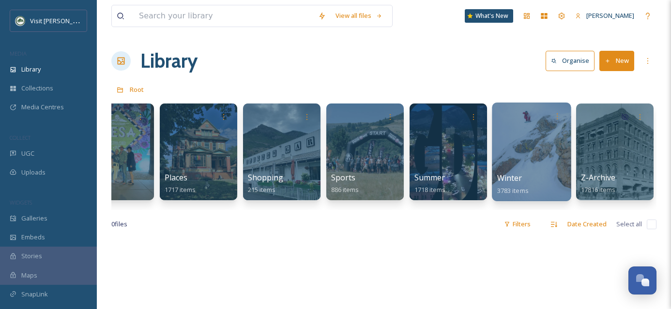
click at [536, 149] on div at bounding box center [531, 152] width 79 height 99
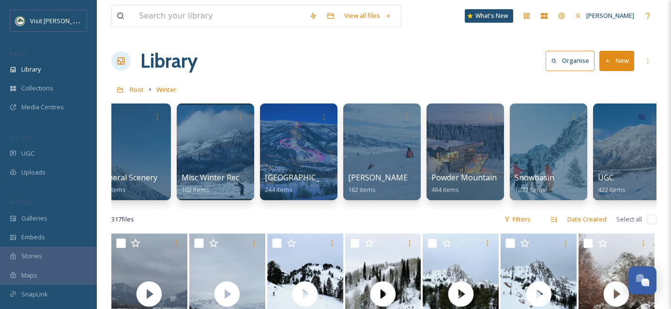
scroll to position [0, 193]
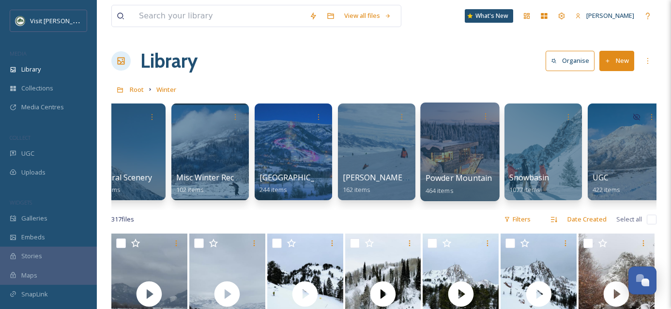
click at [470, 151] on div at bounding box center [459, 152] width 79 height 99
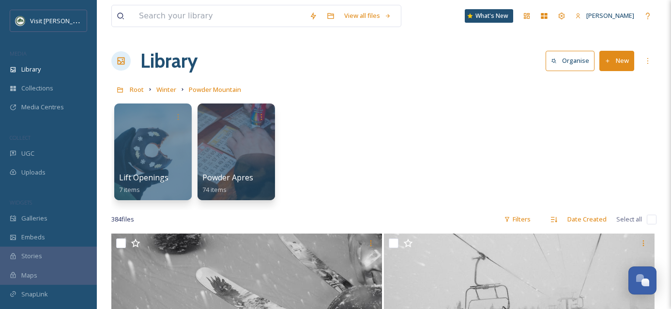
click at [621, 63] on button "New" at bounding box center [616, 61] width 35 height 20
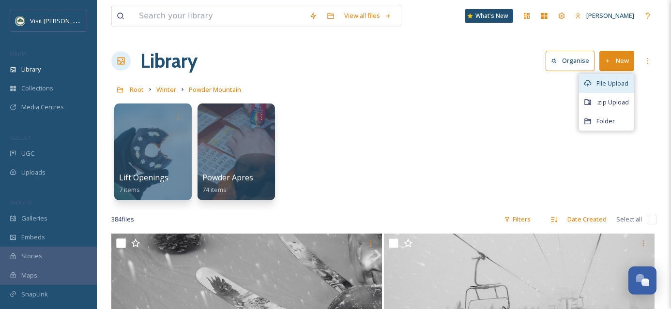
click at [617, 83] on span "File Upload" at bounding box center [612, 83] width 32 height 9
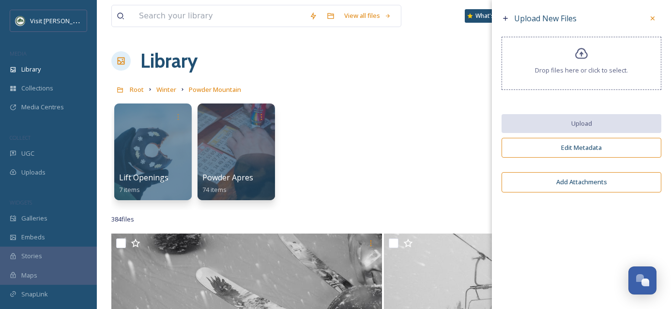
click at [568, 74] on span "Drop files here or click to select." at bounding box center [581, 70] width 93 height 9
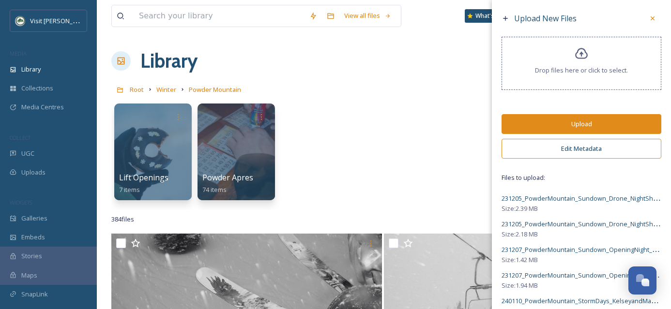
click at [584, 121] on button "Upload" at bounding box center [581, 124] width 160 height 20
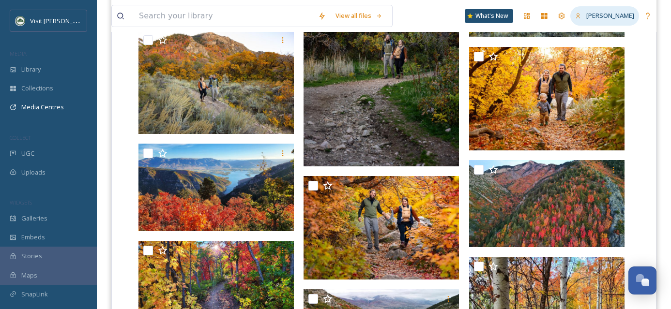
scroll to position [227, 0]
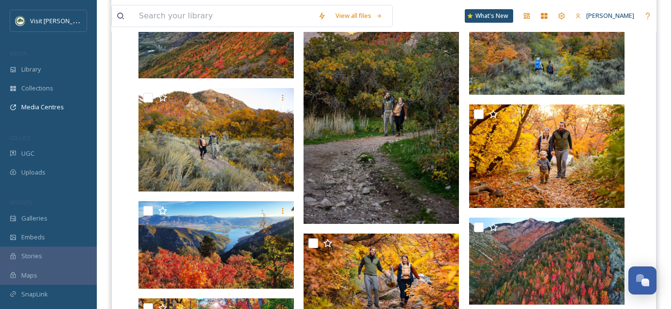
scroll to position [288, 0]
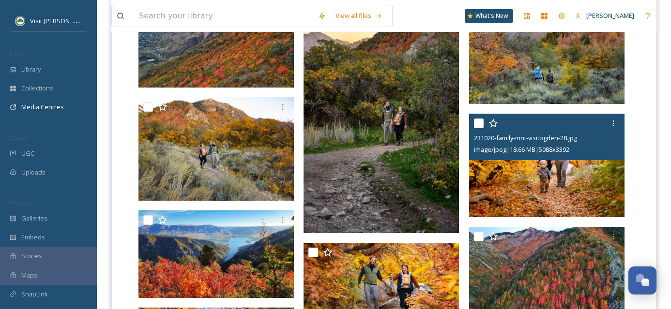
click at [480, 122] on input "checkbox" at bounding box center [479, 124] width 10 height 10
checkbox input "true"
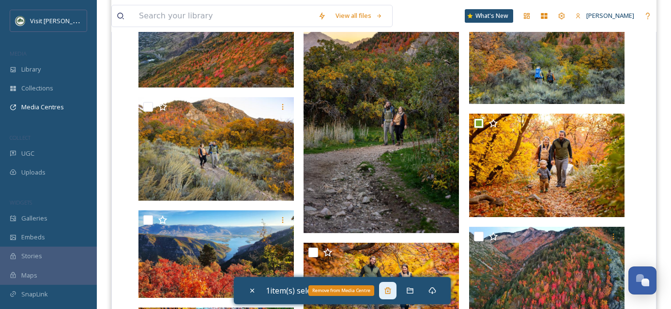
click at [389, 289] on icon at bounding box center [387, 290] width 6 height 6
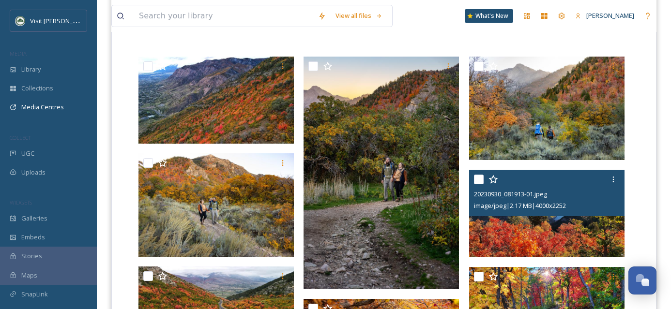
scroll to position [224, 0]
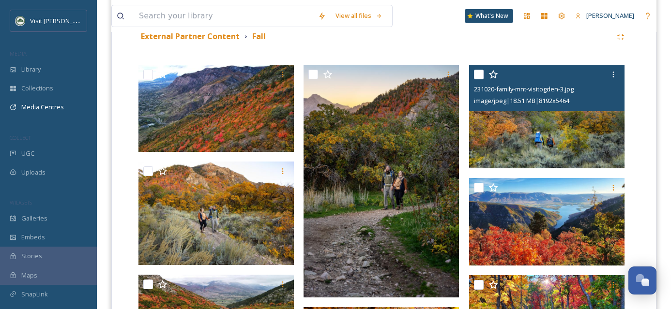
click at [479, 74] on input "checkbox" at bounding box center [479, 75] width 10 height 10
checkbox input "true"
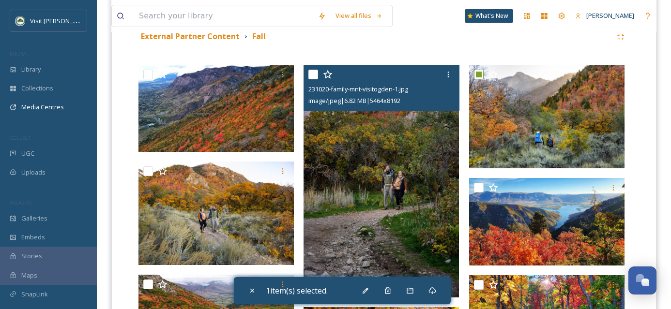
click at [314, 75] on input "checkbox" at bounding box center [313, 75] width 10 height 10
checkbox input "true"
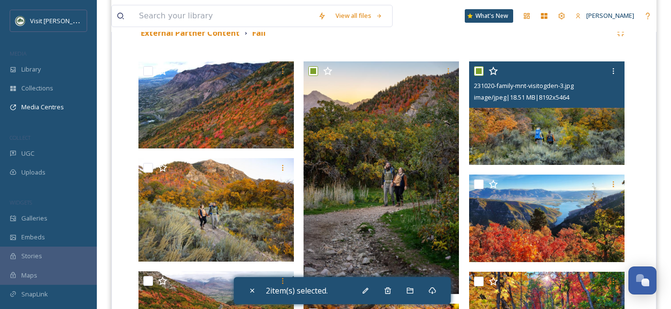
scroll to position [236, 0]
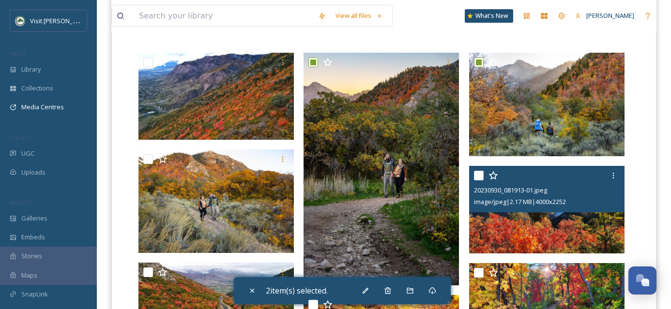
click at [476, 178] on input "checkbox" at bounding box center [479, 176] width 10 height 10
checkbox input "true"
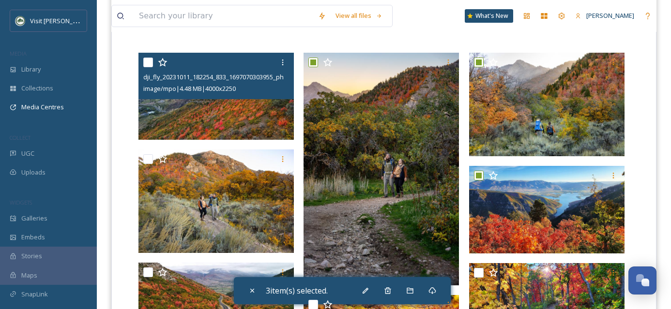
click at [147, 64] on input "checkbox" at bounding box center [148, 63] width 10 height 10
checkbox input "true"
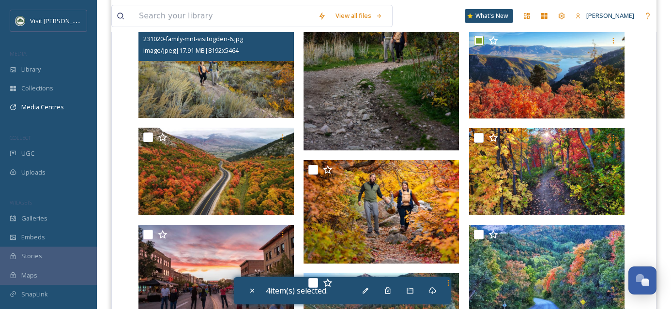
scroll to position [378, 0]
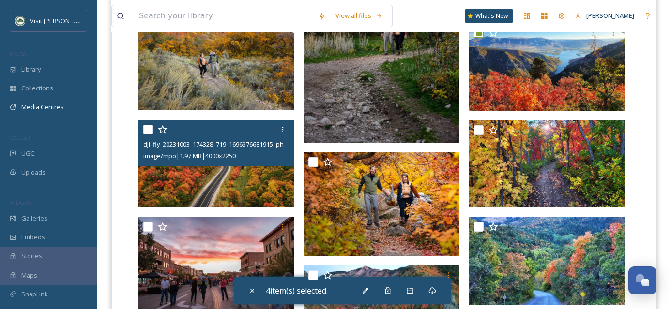
drag, startPoint x: 148, startPoint y: 131, endPoint x: 213, endPoint y: 125, distance: 65.0
click at [148, 131] on input "checkbox" at bounding box center [148, 130] width 10 height 10
checkbox input "true"
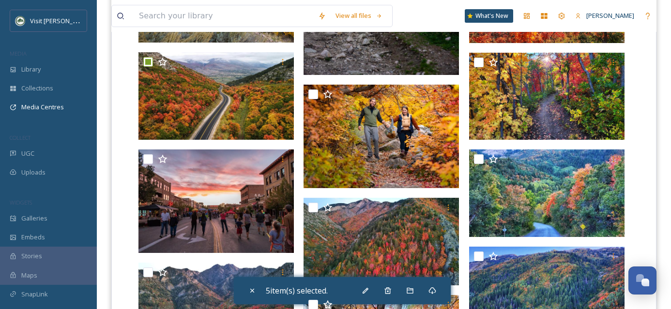
scroll to position [541, 0]
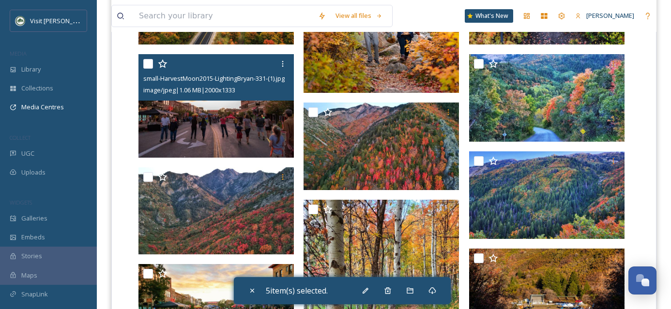
click at [146, 65] on input "checkbox" at bounding box center [148, 64] width 10 height 10
checkbox input "true"
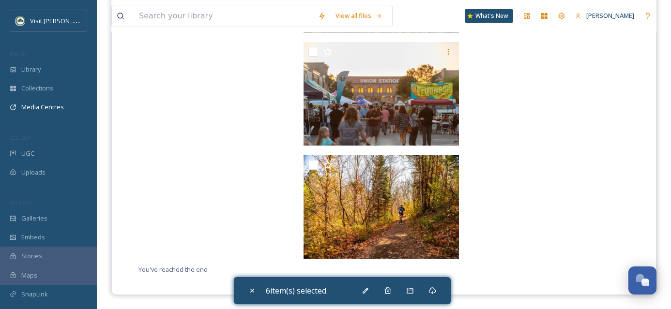
scroll to position [1082, 0]
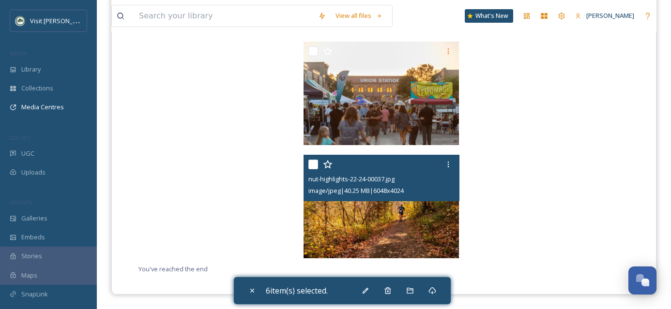
click at [313, 164] on input "checkbox" at bounding box center [313, 165] width 10 height 10
checkbox input "true"
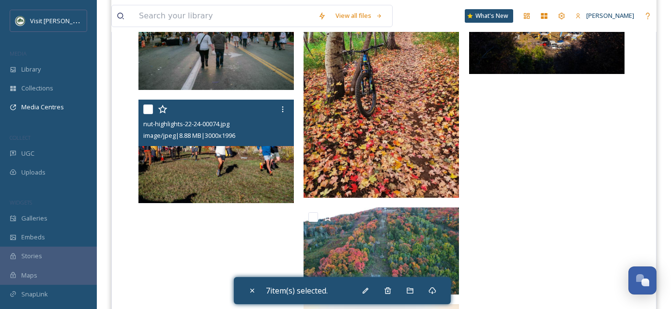
scroll to position [819, 0]
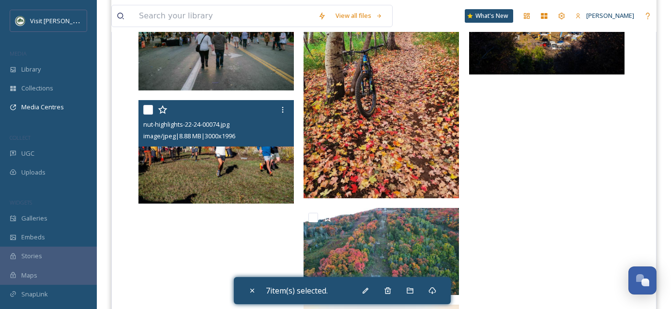
click at [141, 109] on div "nut-highlights-22-24-00074.jpg image/jpeg | 8.88 MB | 3000 x 1996" at bounding box center [215, 123] width 155 height 46
click at [144, 109] on input "checkbox" at bounding box center [148, 110] width 10 height 10
checkbox input "true"
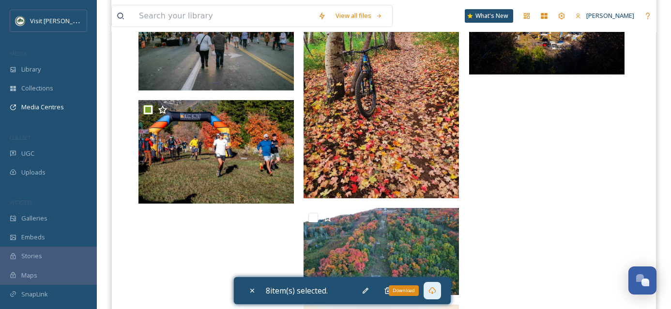
click at [440, 295] on div "Download" at bounding box center [431, 290] width 17 height 17
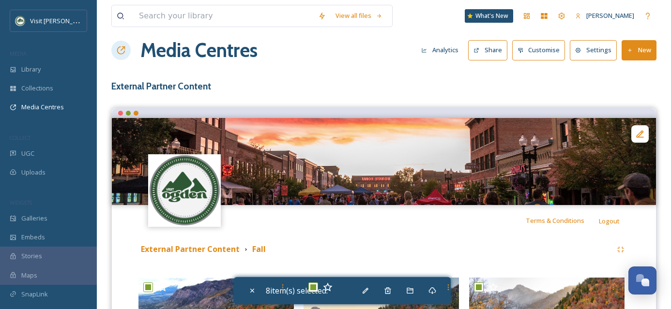
scroll to position [182, 0]
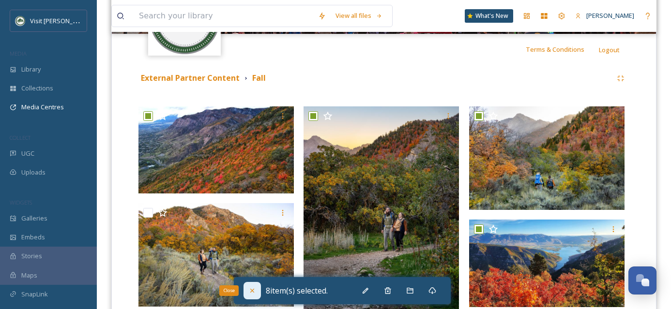
click at [247, 297] on div "Close" at bounding box center [251, 290] width 17 height 17
checkbox input "false"
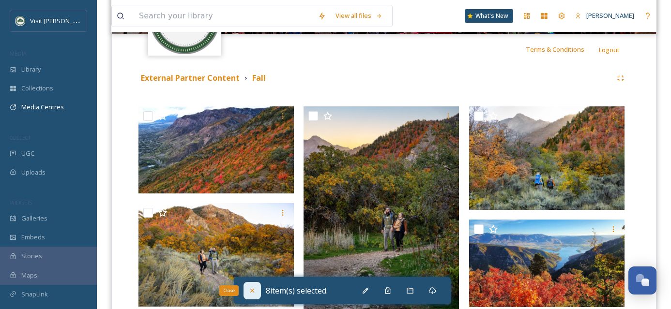
checkbox input "false"
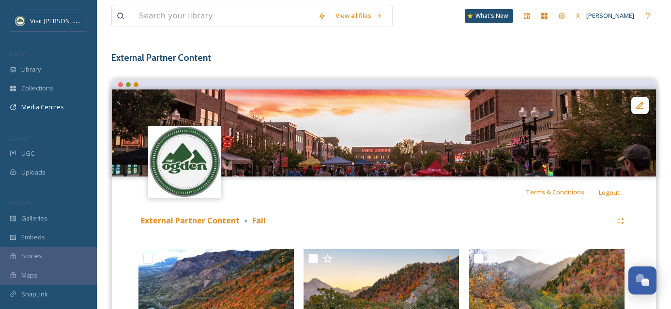
scroll to position [0, 0]
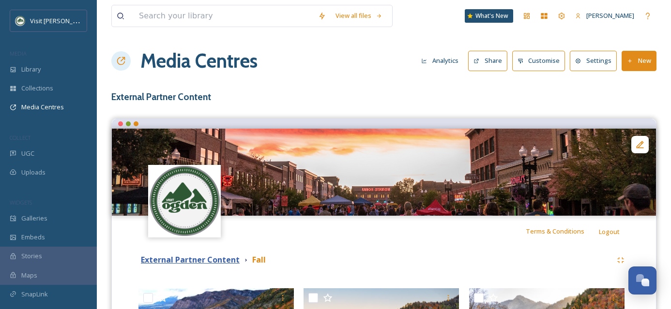
click at [191, 261] on strong "External Partner Content" at bounding box center [190, 259] width 99 height 11
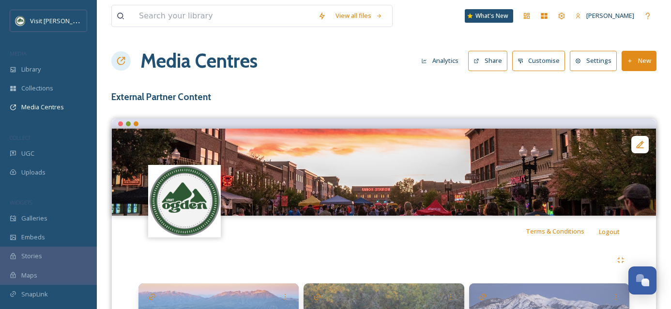
click at [495, 64] on button "Share" at bounding box center [487, 61] width 39 height 20
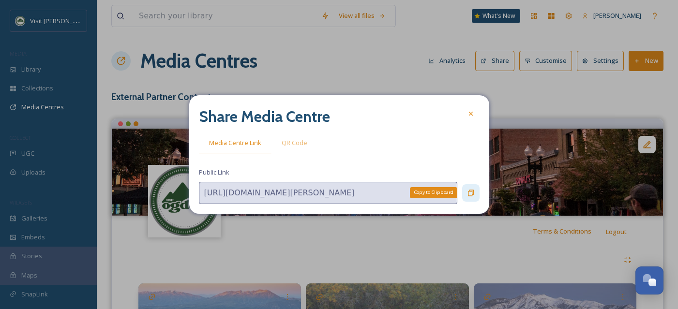
click at [470, 194] on icon at bounding box center [471, 193] width 8 height 8
click at [469, 118] on div at bounding box center [470, 113] width 17 height 17
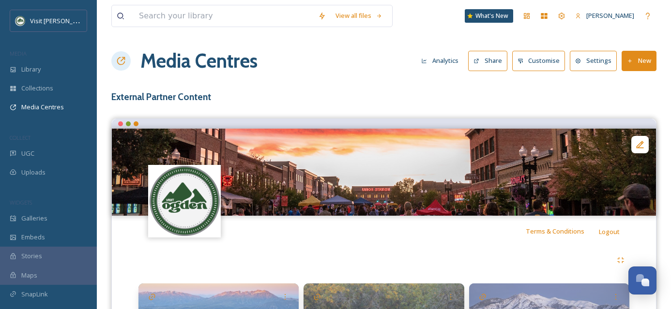
click at [590, 66] on button "Settings" at bounding box center [592, 61] width 47 height 20
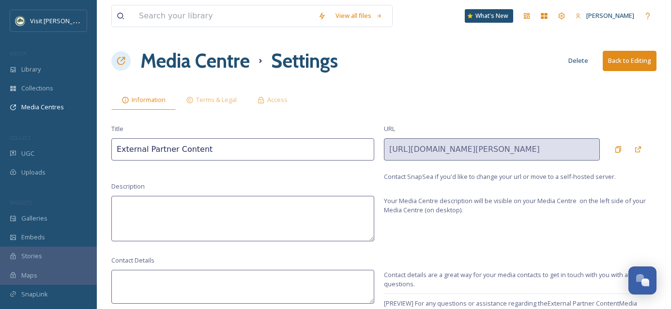
click at [147, 145] on input "External Partner Content" at bounding box center [242, 149] width 263 height 22
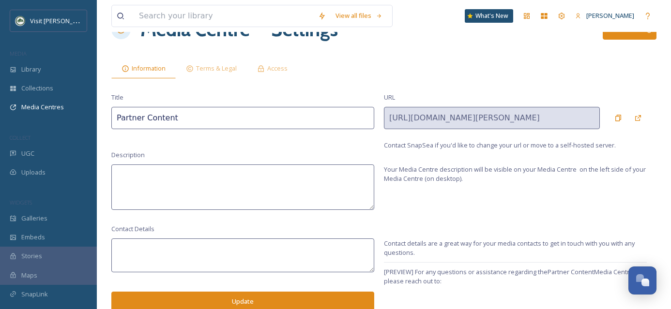
scroll to position [32, 0]
type input "Partner Content"
click at [287, 299] on button "Update" at bounding box center [242, 301] width 263 height 20
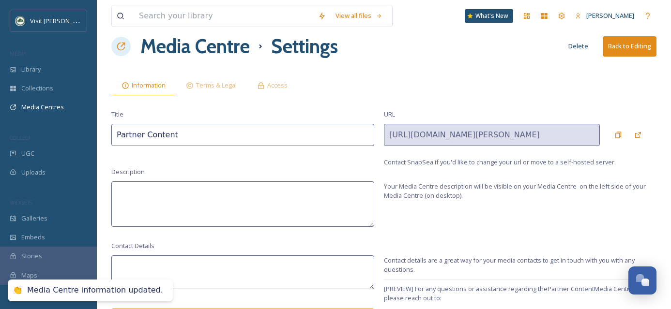
scroll to position [0, 0]
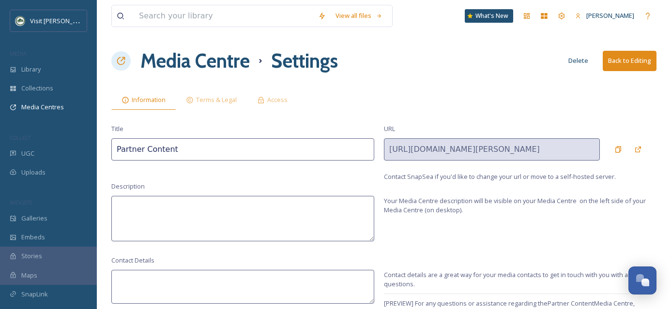
click at [207, 58] on h1 "Media Centre" at bounding box center [194, 60] width 109 height 29
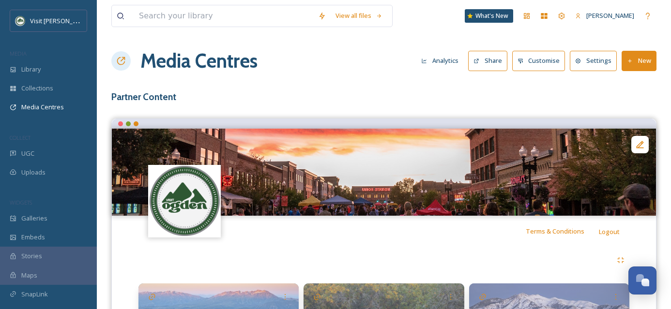
click at [493, 52] on button "Share" at bounding box center [487, 61] width 39 height 20
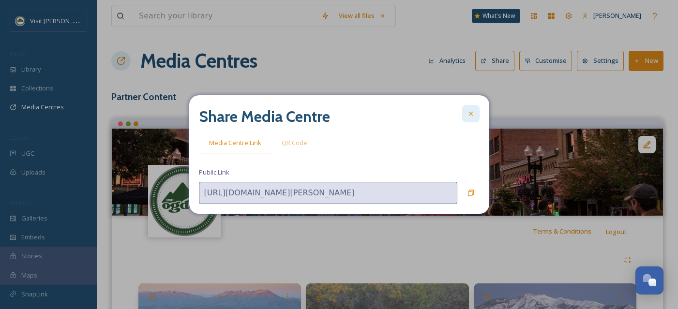
click at [473, 117] on icon at bounding box center [471, 114] width 8 height 8
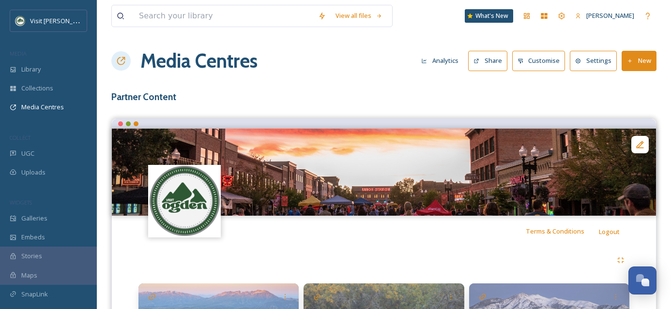
click at [599, 60] on button "Settings" at bounding box center [592, 61] width 47 height 20
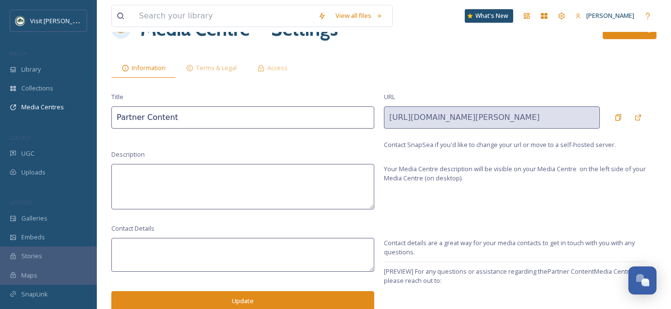
scroll to position [5, 0]
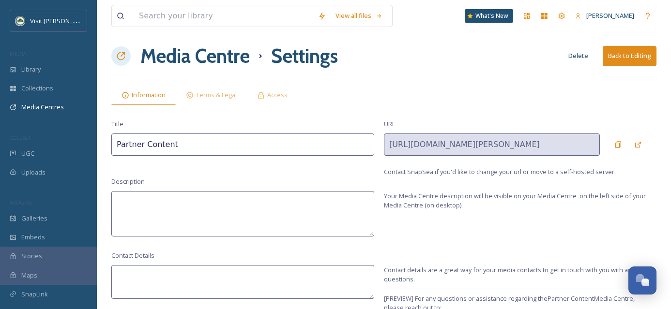
click at [499, 224] on div "Description Your Media Centre description will be visible on your Media Centre …" at bounding box center [383, 207] width 545 height 60
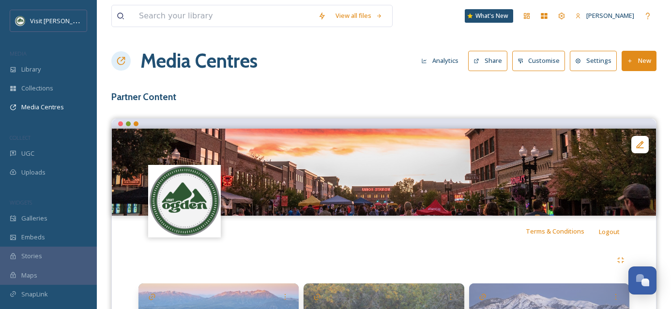
click at [493, 61] on button "Share" at bounding box center [487, 61] width 39 height 20
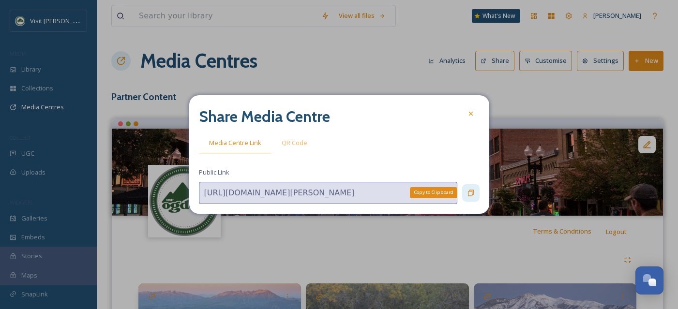
click at [472, 193] on icon at bounding box center [471, 193] width 6 height 6
click at [475, 115] on div at bounding box center [470, 113] width 17 height 17
